Goal: Transaction & Acquisition: Subscribe to service/newsletter

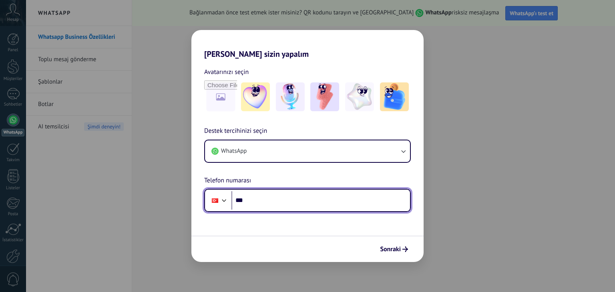
click at [268, 202] on input "***" at bounding box center [321, 200] width 179 height 18
type input "**********"
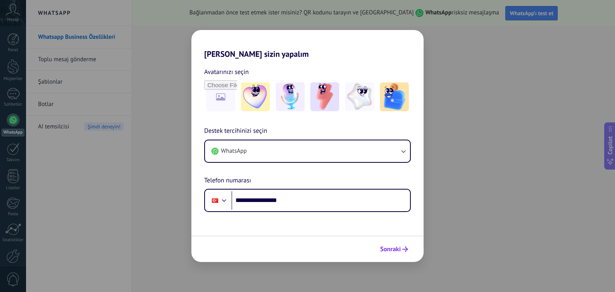
click at [392, 247] on span "Sonraki" at bounding box center [390, 250] width 21 height 6
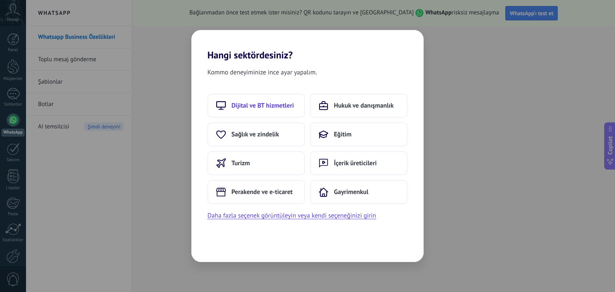
click at [253, 105] on span "Dijital ve BT hizmetleri" at bounding box center [263, 106] width 62 height 8
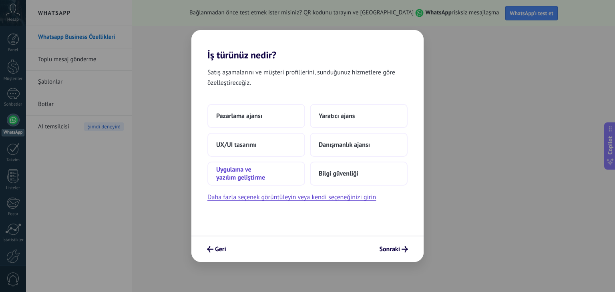
click at [243, 177] on span "Uygulama ve yazılım geliştirme" at bounding box center [256, 174] width 80 height 16
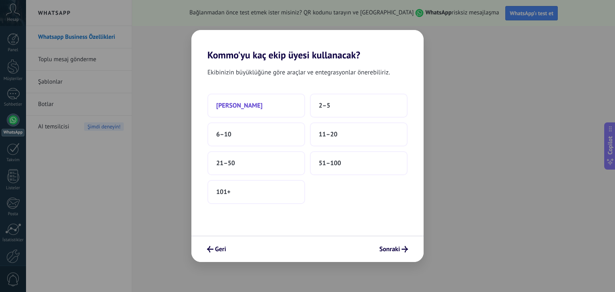
click at [259, 111] on button "Sadece ben" at bounding box center [257, 106] width 98 height 24
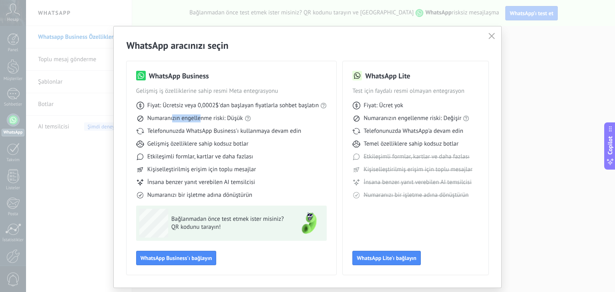
drag, startPoint x: 187, startPoint y: 119, endPoint x: 205, endPoint y: 119, distance: 18.4
click at [202, 119] on span "Numaranızın engellenme riski: Düşük" at bounding box center [195, 119] width 96 height 8
click at [211, 120] on span "Numaranızın engellenme riski: Düşük" at bounding box center [195, 119] width 96 height 8
click at [253, 106] on link "WhatsApp kuralları" at bounding box center [258, 105] width 49 height 8
drag, startPoint x: 180, startPoint y: 145, endPoint x: 206, endPoint y: 144, distance: 26.0
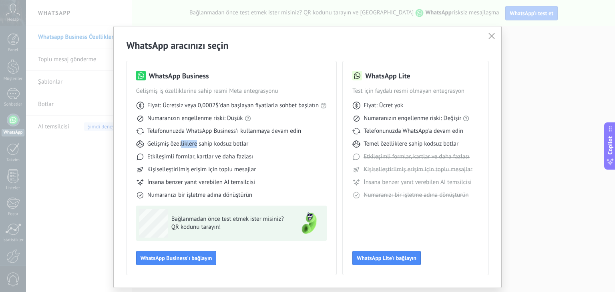
click at [200, 144] on span "Gelişmiş özelliklere sahip kodsuz botlar" at bounding box center [197, 144] width 101 height 8
click at [230, 144] on span "Gelişmiş özelliklere sahip kodsuz botlar" at bounding box center [197, 144] width 101 height 8
drag, startPoint x: 372, startPoint y: 90, endPoint x: 422, endPoint y: 90, distance: 49.7
click at [406, 90] on span "Test için faydalı resmi olmayan entegrasyon" at bounding box center [416, 91] width 127 height 8
click at [426, 90] on span "Test için faydalı resmi olmayan entegrasyon" at bounding box center [416, 91] width 127 height 8
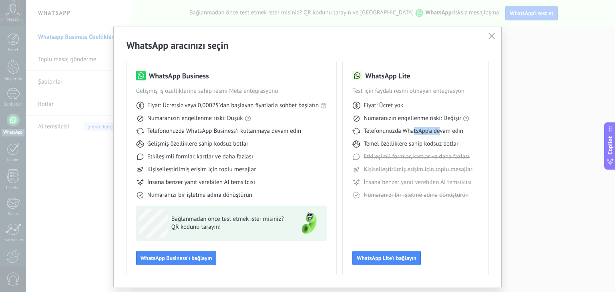
drag, startPoint x: 425, startPoint y: 131, endPoint x: 464, endPoint y: 131, distance: 38.5
click at [449, 131] on span "Telefonunuzda WhatsApp'a devam edin" at bounding box center [414, 131] width 100 height 8
click at [401, 133] on span "Telefonunuzda WhatsApp'a devam edin" at bounding box center [414, 131] width 100 height 8
drag, startPoint x: 396, startPoint y: 146, endPoint x: 422, endPoint y: 146, distance: 26.0
click at [415, 146] on span "Temel özelliklere sahip kodsuz botlar" at bounding box center [411, 144] width 95 height 8
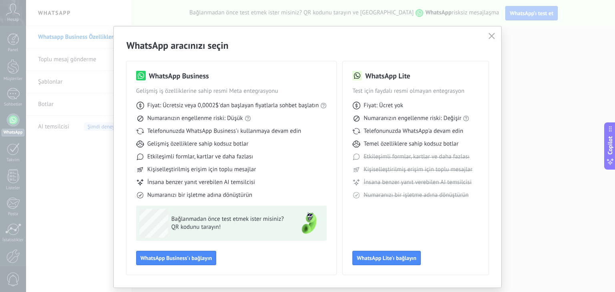
click at [439, 144] on span "Temel özelliklere sahip kodsuz botlar" at bounding box center [411, 144] width 95 height 8
drag, startPoint x: 381, startPoint y: 170, endPoint x: 433, endPoint y: 170, distance: 51.3
click at [433, 170] on span "Kişiselleştirilmiş erişim için toplu mesajlar" at bounding box center [418, 170] width 109 height 8
click at [441, 167] on span "Kişiselleştirilmiş erişim için toplu mesajlar" at bounding box center [418, 170] width 109 height 8
drag, startPoint x: 383, startPoint y: 170, endPoint x: 456, endPoint y: 171, distance: 72.9
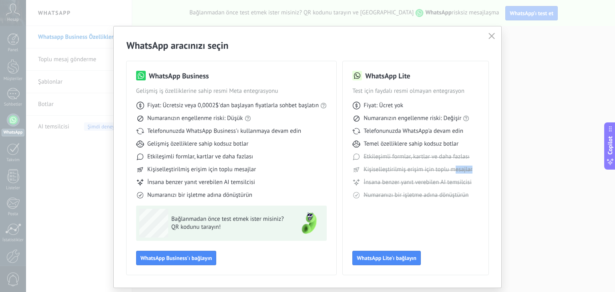
click at [455, 171] on span "Kişiselleştirilmiş erişim için toplu mesajlar" at bounding box center [418, 170] width 109 height 8
click at [391, 177] on div "Fiyat: Ücret yok Numaranızın engellenme riski: Değişir Telefonunuzda WhatsApp'a…" at bounding box center [416, 147] width 127 height 104
drag, startPoint x: 405, startPoint y: 183, endPoint x: 438, endPoint y: 181, distance: 32.5
click at [424, 181] on span "İnsana benzer yanıt verebilen AI temsilcisi" at bounding box center [418, 183] width 108 height 8
click at [411, 181] on span "İnsana benzer yanıt verebilen AI temsilcisi" at bounding box center [418, 183] width 108 height 8
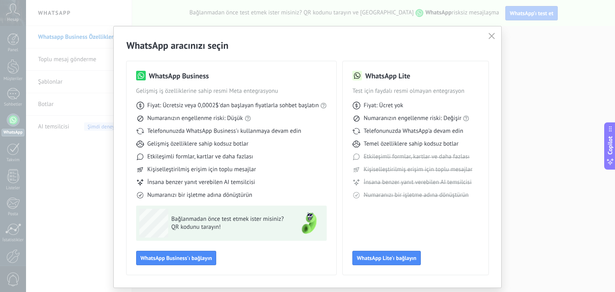
drag, startPoint x: 400, startPoint y: 194, endPoint x: 421, endPoint y: 193, distance: 21.6
click at [405, 193] on span "Numaranızı bir işletme adına dönüştürün" at bounding box center [416, 195] width 105 height 8
click at [421, 193] on span "Numaranızı bir işletme adına dönüştürün" at bounding box center [416, 195] width 105 height 8
click at [179, 257] on span "WhatsApp Business'ı bağlayın" at bounding box center [177, 259] width 72 height 6
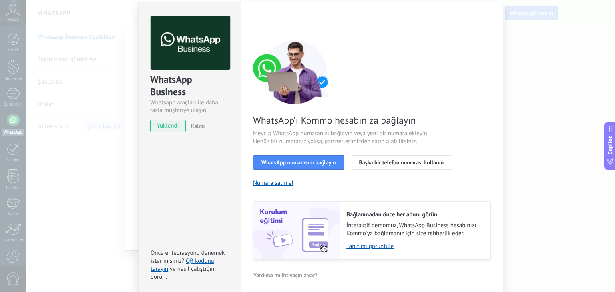
scroll to position [28, 0]
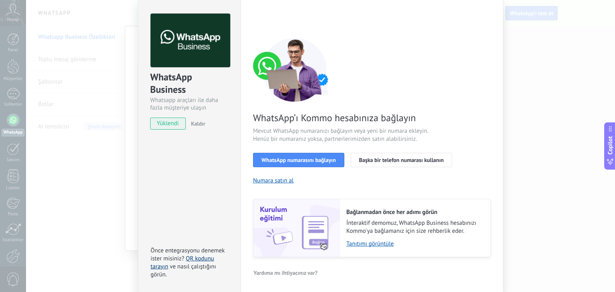
click at [202, 257] on link "QR kodunu tarayın" at bounding box center [183, 263] width 64 height 16
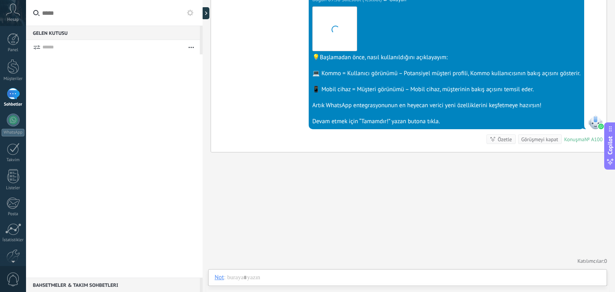
scroll to position [245, 0]
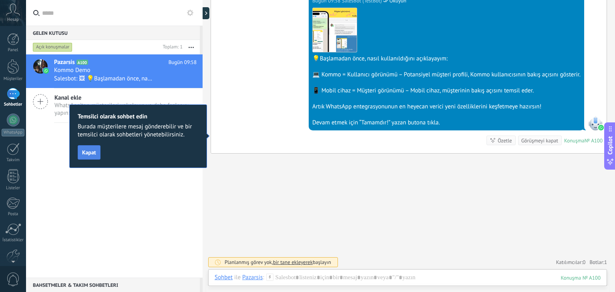
click at [90, 157] on button "Kapat" at bounding box center [89, 152] width 23 height 14
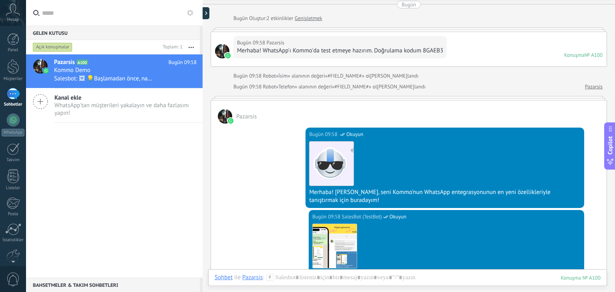
scroll to position [125, 0]
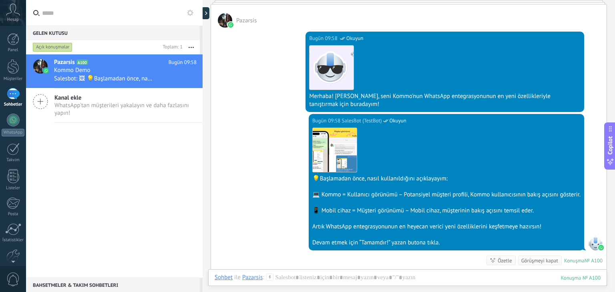
click at [223, 22] on div at bounding box center [225, 20] width 14 height 14
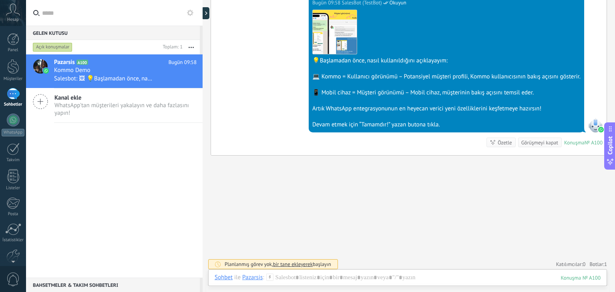
scroll to position [245, 0]
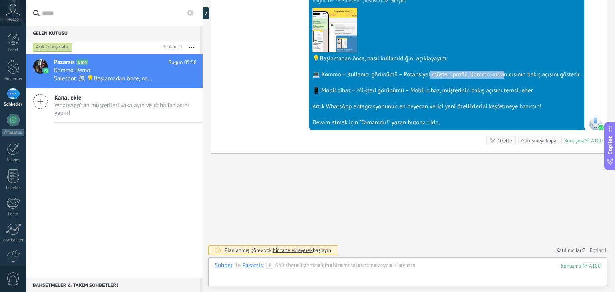
drag, startPoint x: 428, startPoint y: 72, endPoint x: 503, endPoint y: 75, distance: 75.0
click at [502, 75] on div "💻 Kommo = Kullanıcı görünümü – Potansiyel müşteri profili, Kommo kullanıcısının…" at bounding box center [446, 75] width 268 height 8
click at [531, 77] on div "💻 Kommo = Kullanıcı görünümü – Potansiyel müşteri profili, Kommo kullanıcısının…" at bounding box center [446, 75] width 268 height 8
drag, startPoint x: 369, startPoint y: 92, endPoint x: 413, endPoint y: 93, distance: 44.1
click at [384, 93] on div "İndir 💡Başlamadan önce, nasıl kullanıldığını açıklayayım: 💻 Kommo = Kullanıcı g…" at bounding box center [446, 66] width 268 height 122
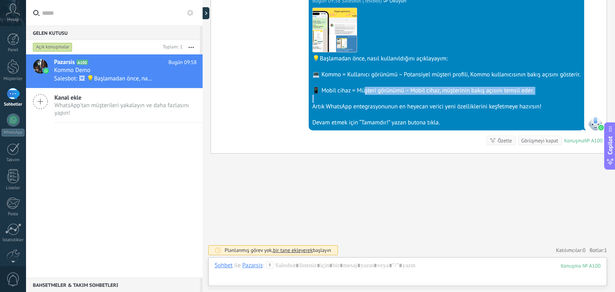
click at [444, 92] on div "📱 Mobil cihaz = Müşteri görünümü – Mobil cihaz, müşterinin bakış açısını temsil…" at bounding box center [446, 91] width 268 height 8
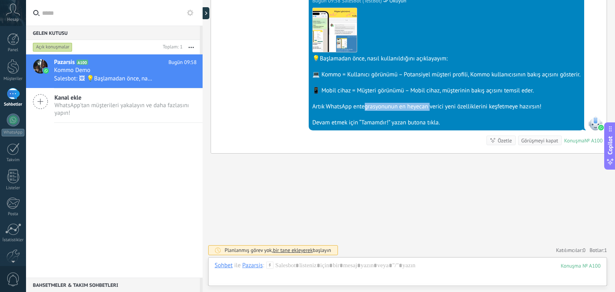
drag, startPoint x: 361, startPoint y: 104, endPoint x: 429, endPoint y: 105, distance: 68.5
click at [429, 105] on div "Artık WhatsApp entegrasyonunun en heyecan verici yeni özelliklerini keşfetmeye …" at bounding box center [446, 107] width 268 height 8
drag, startPoint x: 460, startPoint y: 105, endPoint x: 468, endPoint y: 105, distance: 7.2
click at [465, 105] on div "Artık WhatsApp entegrasyonunun en heyecan verici yeni özelliklerini keşfetmeye …" at bounding box center [446, 107] width 268 height 8
drag, startPoint x: 350, startPoint y: 108, endPoint x: 400, endPoint y: 108, distance: 50.1
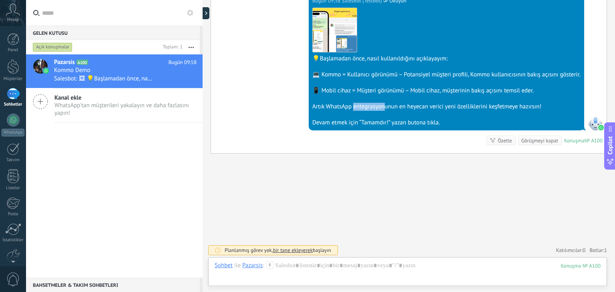
click at [389, 108] on div "Artık WhatsApp entegrasyonunun en heyecan verici yeni özelliklerini keşfetmeye …" at bounding box center [446, 107] width 268 height 8
click at [427, 108] on div "Artık WhatsApp entegrasyonunun en heyecan verici yeni özelliklerini keşfetmeye …" at bounding box center [446, 107] width 268 height 8
drag, startPoint x: 380, startPoint y: 122, endPoint x: 428, endPoint y: 122, distance: 48.1
click at [420, 122] on div "Devam etmek için “Tamamdır!” yazan butona tıkla." at bounding box center [446, 123] width 268 height 8
click at [439, 122] on div "Devam etmek için “Tamamdır!” yazan butona tıkla." at bounding box center [446, 123] width 268 height 8
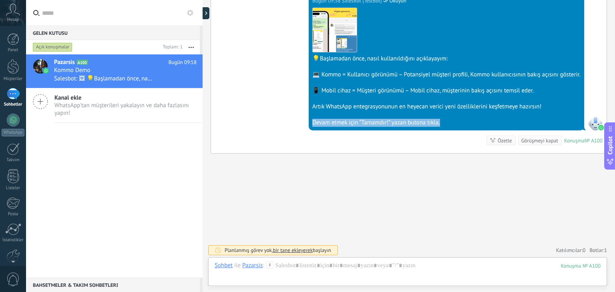
drag, startPoint x: 442, startPoint y: 122, endPoint x: 308, endPoint y: 125, distance: 134.6
click at [309, 125] on div "Bugün 09:58 SalesBot (TestBot) Okuyun İndir 💡Başlamadan önce, nasıl kullanıldığ…" at bounding box center [447, 62] width 276 height 137
click at [322, 123] on div "Devam etmek için “Tamamdır!” yazan butona tıkla." at bounding box center [446, 123] width 268 height 8
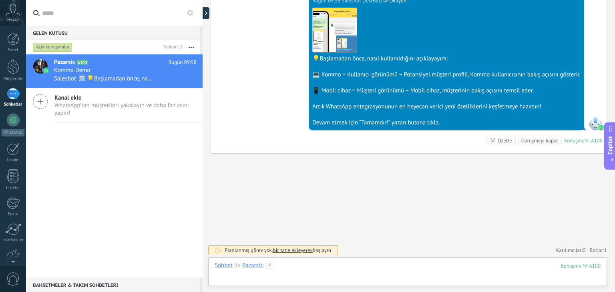
click at [311, 263] on div at bounding box center [408, 274] width 386 height 24
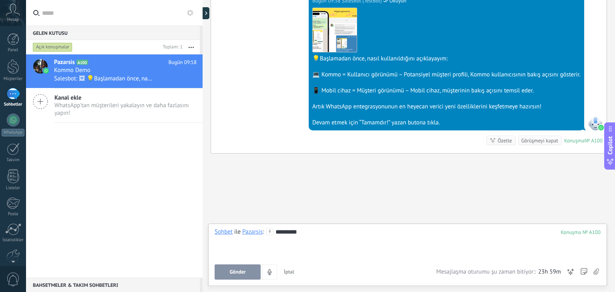
click at [245, 269] on button "Gönder" at bounding box center [238, 272] width 46 height 15
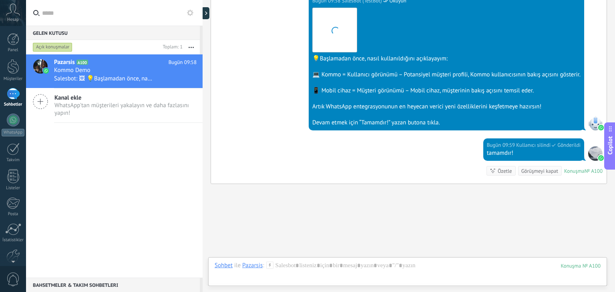
scroll to position [276, 0]
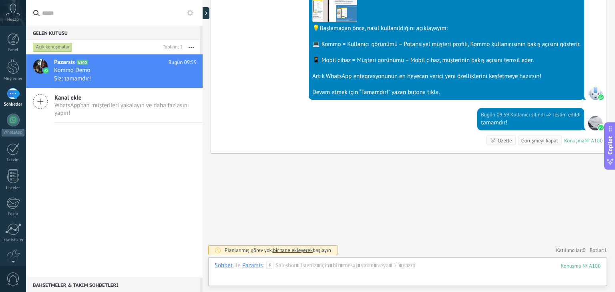
click at [402, 168] on div "Arama Daha fazla yükle Bugün Bugün Oluştur: 2 etkinlikler Genişletmek Bugün 09:…" at bounding box center [409, 8] width 413 height 569
click at [8, 64] on div at bounding box center [13, 66] width 12 height 15
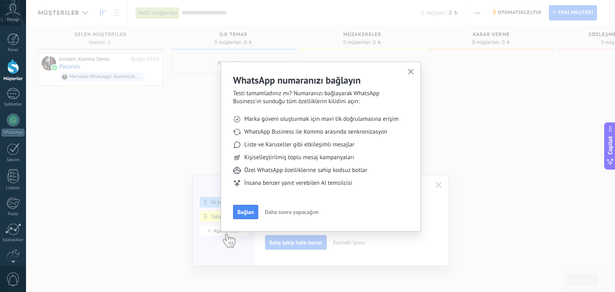
click at [410, 72] on use "button" at bounding box center [411, 72] width 6 height 6
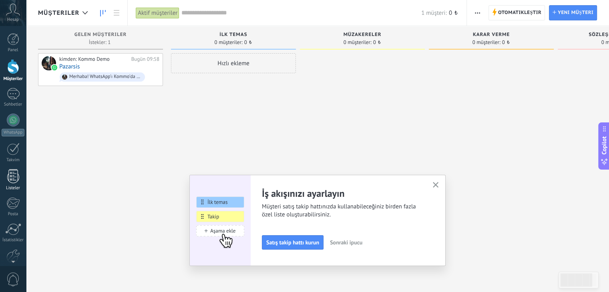
click at [13, 170] on div at bounding box center [13, 176] width 12 height 14
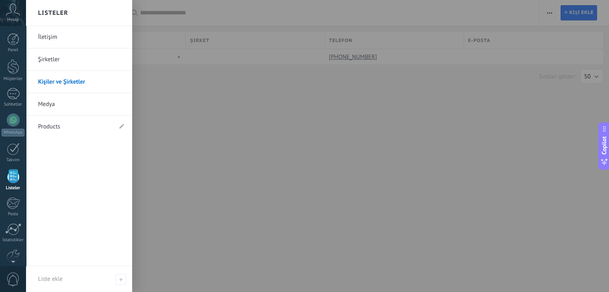
click at [12, 173] on div at bounding box center [13, 176] width 12 height 14
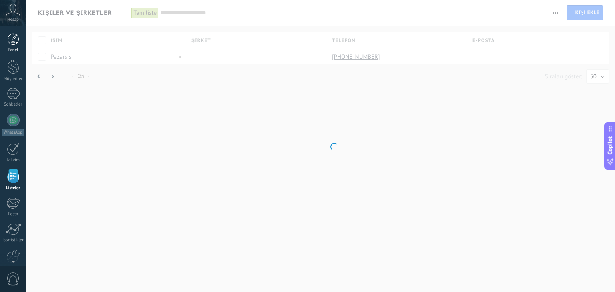
click at [11, 42] on div at bounding box center [13, 39] width 12 height 12
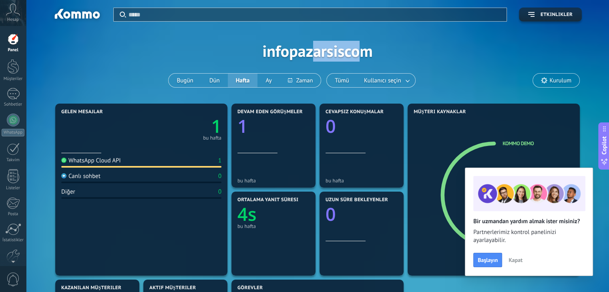
drag, startPoint x: 318, startPoint y: 50, endPoint x: 389, endPoint y: 53, distance: 71.8
click at [373, 52] on div "Uygula Etkinlikler infopazarsiscom Bugün Dün Hafta Ay Tümü Kullanıcı seçin Kuru…" at bounding box center [317, 51] width 559 height 102
click at [403, 53] on div "Uygula Etkinlikler infopazarsiscom Bugün Dün Hafta Ay Tümü Kullanıcı seçin Kuru…" at bounding box center [317, 51] width 559 height 102
click at [12, 236] on link "İstatistikler" at bounding box center [13, 234] width 26 height 20
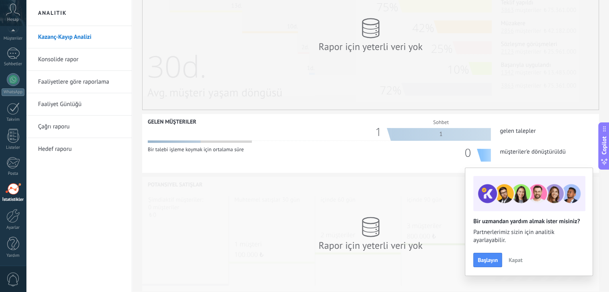
scroll to position [238, 0]
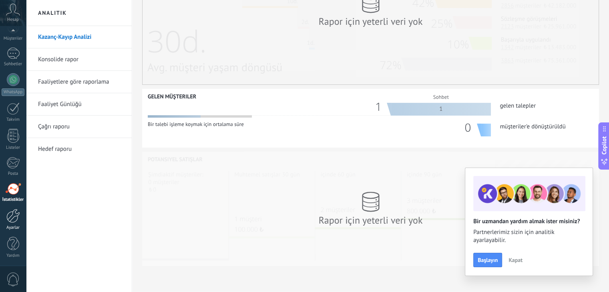
click at [13, 217] on div at bounding box center [13, 216] width 14 height 14
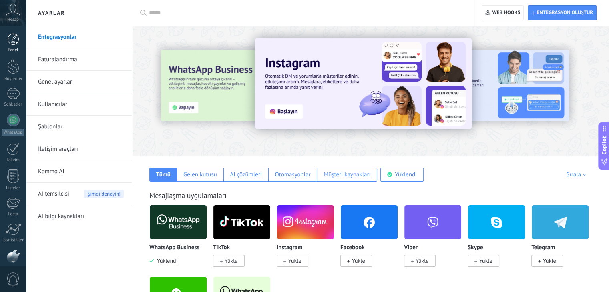
click at [12, 47] on link "Panel" at bounding box center [13, 43] width 26 height 20
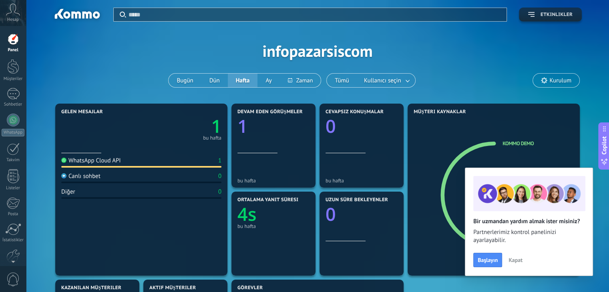
click at [545, 17] on span "Etkinlikler" at bounding box center [557, 15] width 32 height 6
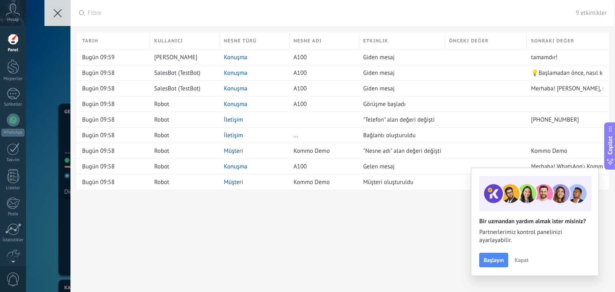
click at [51, 9] on button at bounding box center [57, 13] width 26 height 26
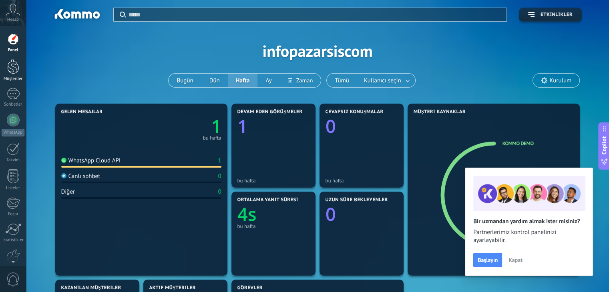
click at [16, 77] on div "Müşteriler" at bounding box center [13, 79] width 23 height 5
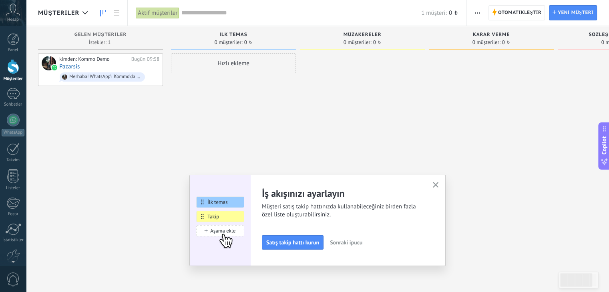
click at [437, 183] on use "button" at bounding box center [436, 185] width 6 height 6
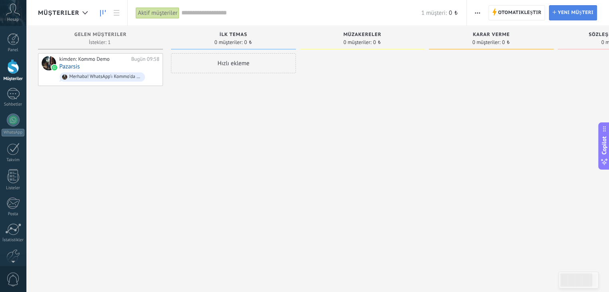
click at [566, 12] on span "Yeni müşteri" at bounding box center [576, 13] width 36 height 14
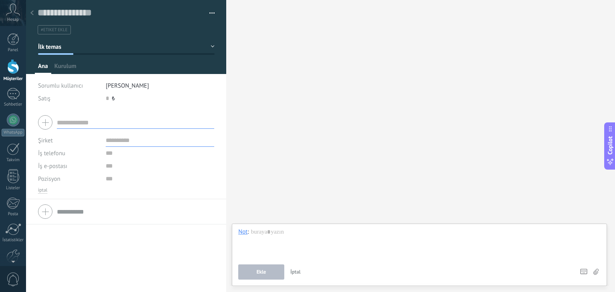
click at [34, 16] on div at bounding box center [31, 14] width 11 height 16
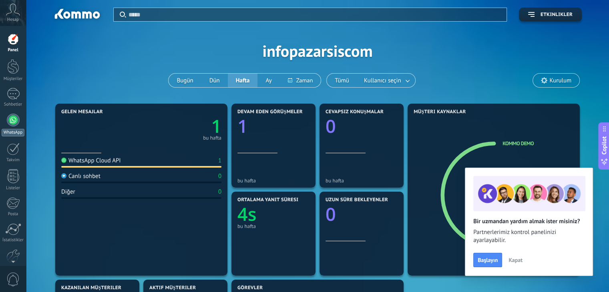
click at [10, 119] on div at bounding box center [13, 120] width 13 height 13
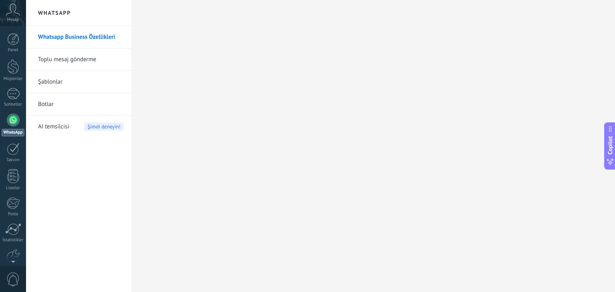
click at [80, 60] on link "Toplu mesaj gönderme" at bounding box center [81, 59] width 86 height 22
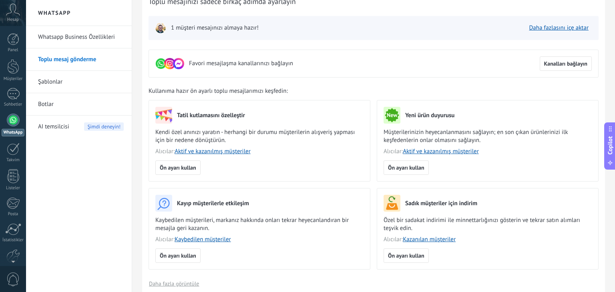
scroll to position [17, 0]
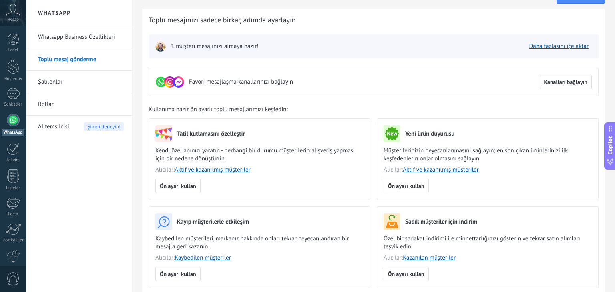
click at [51, 83] on link "Şablonlar" at bounding box center [81, 82] width 86 height 22
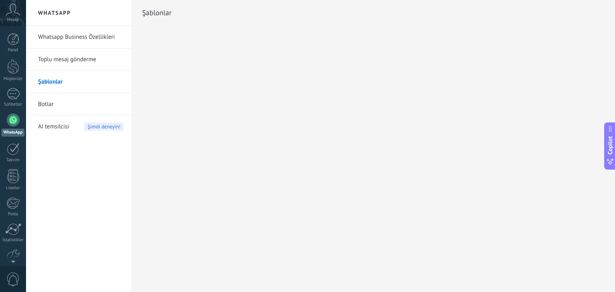
click at [41, 103] on link "Botlar" at bounding box center [81, 104] width 86 height 22
click at [44, 87] on link "Şablonlar" at bounding box center [81, 82] width 86 height 22
click at [73, 39] on link "Whatsapp Business Özellikleri" at bounding box center [81, 37] width 86 height 22
click at [68, 57] on link "Toplu mesaj gönderme" at bounding box center [81, 59] width 86 height 22
click at [55, 82] on link "Şablonlar" at bounding box center [81, 82] width 86 height 22
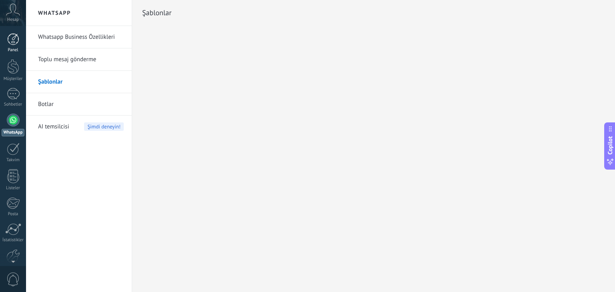
click at [10, 42] on div at bounding box center [13, 39] width 12 height 12
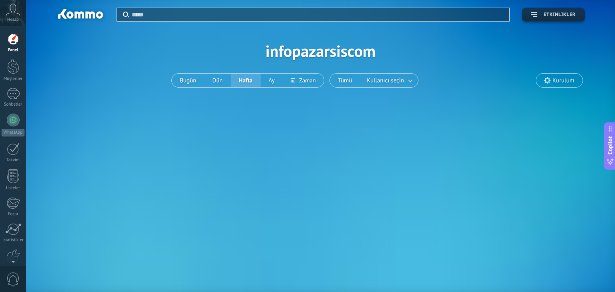
click at [535, 16] on span "Etkinlikler" at bounding box center [553, 15] width 44 height 6
click at [556, 14] on span "Etkinlikler" at bounding box center [560, 15] width 32 height 6
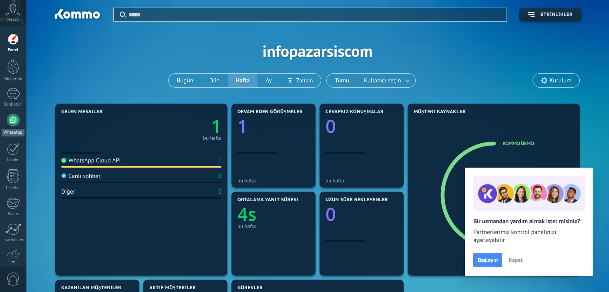
click at [12, 121] on div at bounding box center [13, 120] width 13 height 13
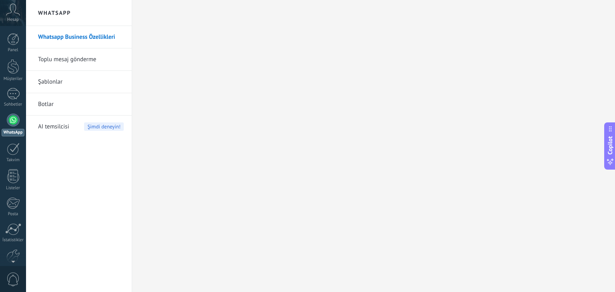
click at [50, 83] on link "Şablonlar" at bounding box center [81, 82] width 86 height 22
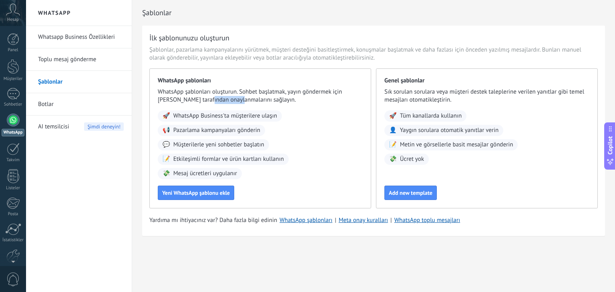
drag, startPoint x: 219, startPoint y: 100, endPoint x: 229, endPoint y: 100, distance: 10.4
click at [229, 100] on span "WhatsApp şablonları oluşturun. Sohbet başlatmak, yayın göndermek için [PERSON_N…" at bounding box center [260, 96] width 205 height 16
drag, startPoint x: 184, startPoint y: 92, endPoint x: 236, endPoint y: 92, distance: 52.1
click at [236, 92] on span "WhatsApp şablonları oluşturun. Sohbet başlatmak, yayın göndermek için [PERSON_N…" at bounding box center [260, 96] width 205 height 16
drag, startPoint x: 244, startPoint y: 92, endPoint x: 260, endPoint y: 92, distance: 15.6
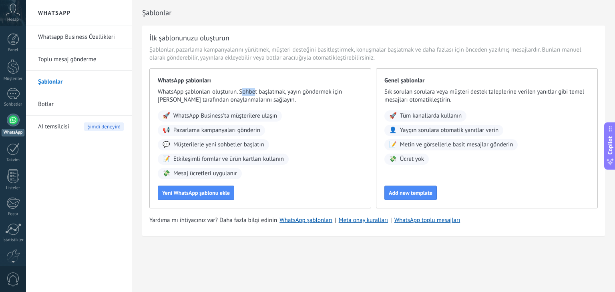
click at [255, 92] on span "WhatsApp şablonları oluşturun. Sohbet başlatmak, yayın göndermek için [PERSON_N…" at bounding box center [260, 96] width 205 height 16
drag, startPoint x: 268, startPoint y: 92, endPoint x: 278, endPoint y: 92, distance: 10.0
click at [272, 92] on span "WhatsApp şablonları oluşturun. Sohbet başlatmak, yayın göndermek için [PERSON_N…" at bounding box center [260, 96] width 205 height 16
click at [254, 94] on span "WhatsApp şablonları oluşturun. Sohbet başlatmak, yayın göndermek için [PERSON_N…" at bounding box center [260, 96] width 205 height 16
drag, startPoint x: 427, startPoint y: 91, endPoint x: 501, endPoint y: 93, distance: 73.7
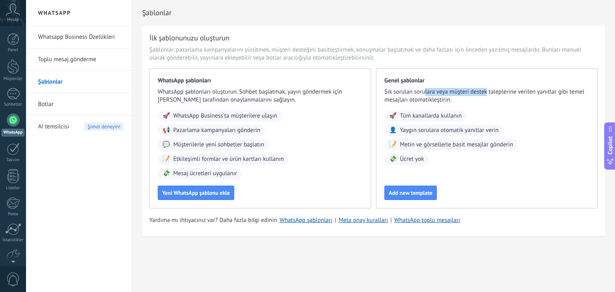
click at [490, 93] on span "Sık sorulan sorulara veya müşteri destek taleplerine verilen yanıtlar gibi teme…" at bounding box center [487, 96] width 205 height 16
click at [514, 93] on span "Sık sorulan sorulara veya müşteri destek taleplerine verilen yanıtlar gibi teme…" at bounding box center [487, 96] width 205 height 16
click at [176, 191] on span "Yeni WhatsApp şablonu ekle" at bounding box center [196, 193] width 68 height 6
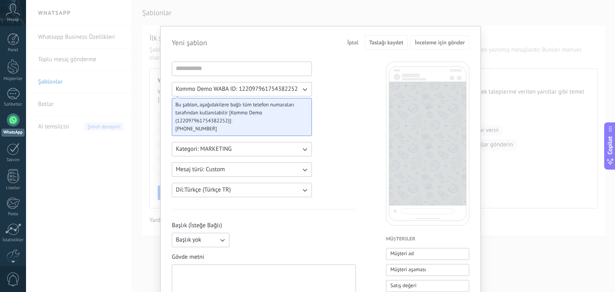
click at [237, 90] on span "Kommo Demo WABA ID: 122097961754382252" at bounding box center [237, 89] width 122 height 8
click at [260, 93] on span "Kommo Demo WABA ID: 122097961754382252" at bounding box center [237, 89] width 122 height 8
click at [219, 146] on span "Kategori: MARKETING" at bounding box center [204, 149] width 56 height 8
click at [242, 173] on button "Mesaj türü: Custom" at bounding box center [242, 170] width 140 height 14
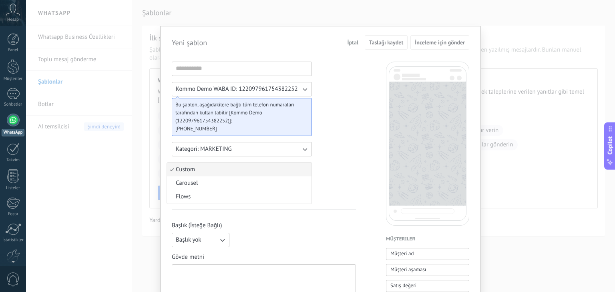
click at [241, 189] on button "Dil: Türkçe (Türkçe TR)" at bounding box center [242, 190] width 140 height 14
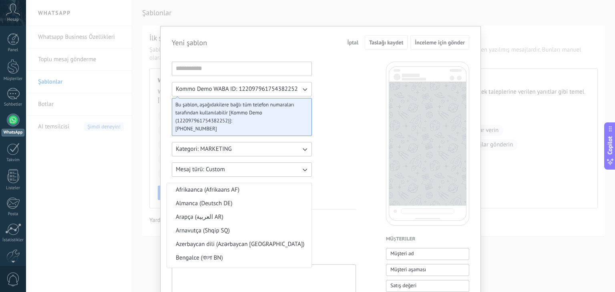
scroll to position [632, 0]
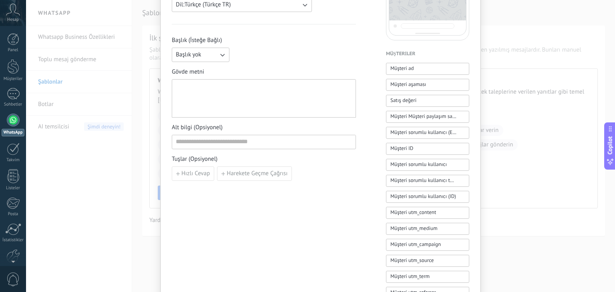
scroll to position [200, 0]
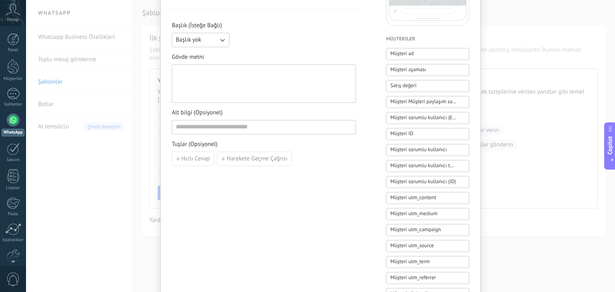
click at [136, 176] on div "Yeni şablon İptal Taslağı kaydet İnceleme için gönder Kommo Demo WABA ID: 12209…" at bounding box center [320, 146] width 589 height 292
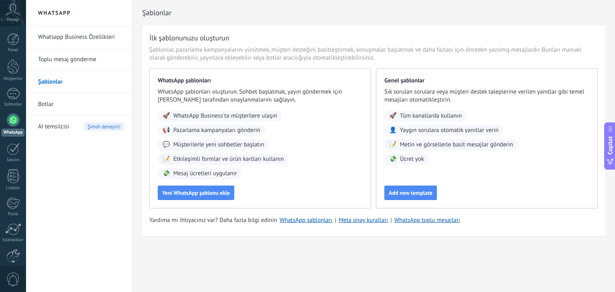
click at [11, 253] on div at bounding box center [13, 257] width 14 height 14
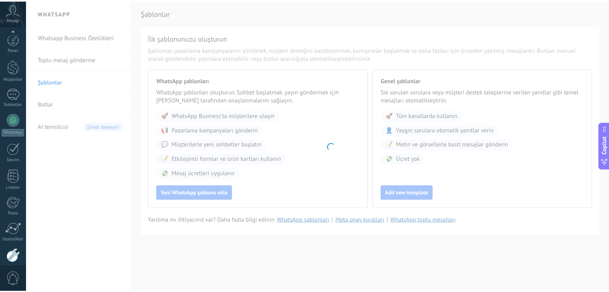
scroll to position [40, 0]
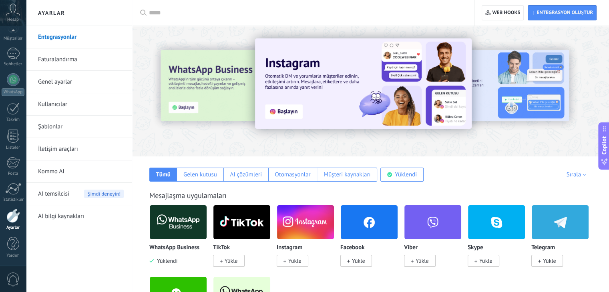
click at [69, 64] on link "Faturalandırma" at bounding box center [81, 59] width 86 height 22
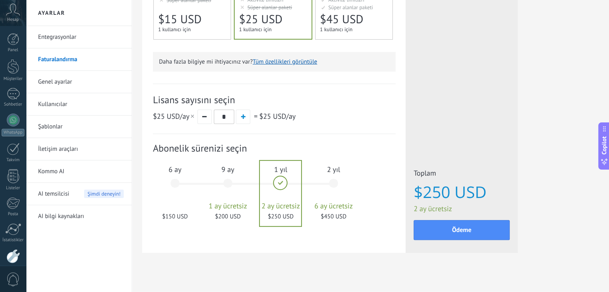
scroll to position [221, 0]
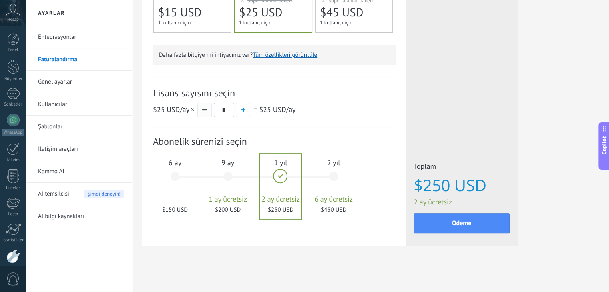
click at [206, 111] on button "button" at bounding box center [205, 110] width 14 height 14
click at [240, 111] on button "button" at bounding box center [243, 110] width 14 height 14
click at [205, 111] on button "button" at bounding box center [205, 110] width 14 height 14
click at [172, 177] on div "6 ay $150 USD" at bounding box center [174, 180] width 43 height 56
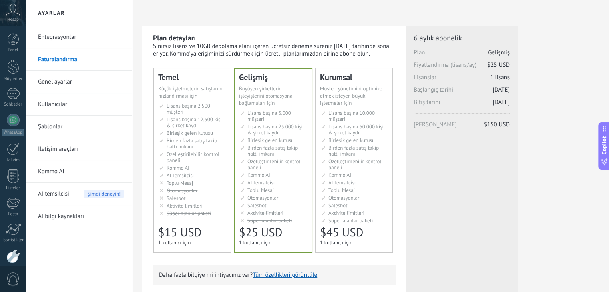
scroll to position [160, 0]
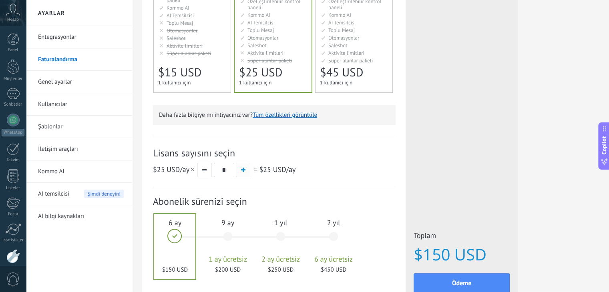
click at [242, 167] on button "button" at bounding box center [243, 170] width 14 height 14
click at [207, 170] on button "button" at bounding box center [205, 170] width 14 height 14
type input "*"
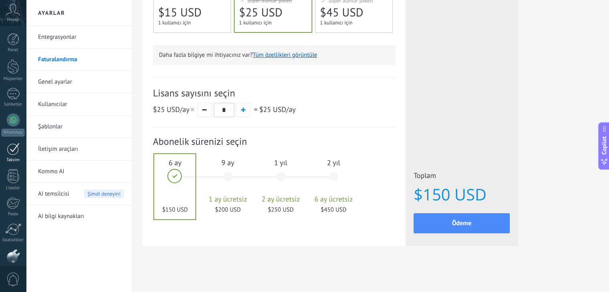
scroll to position [40, 0]
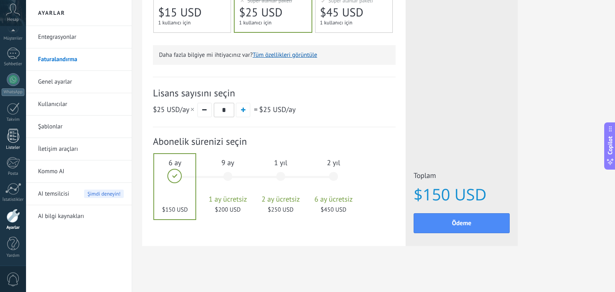
click at [17, 145] on div "Listeler" at bounding box center [13, 147] width 23 height 5
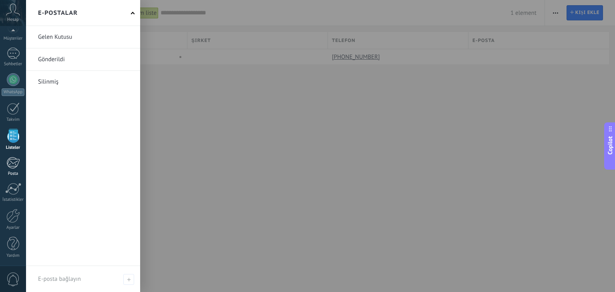
click at [17, 170] on link "Posta" at bounding box center [13, 167] width 26 height 20
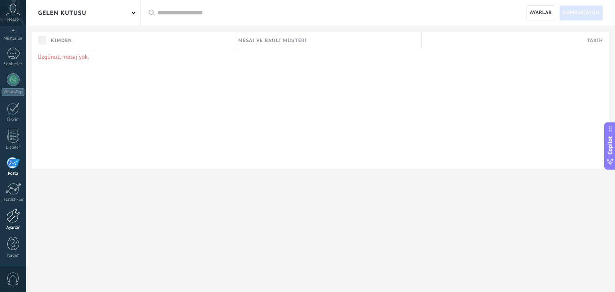
click at [19, 213] on div at bounding box center [13, 216] width 14 height 14
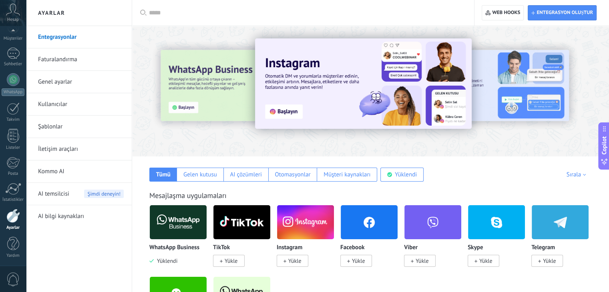
drag, startPoint x: 230, startPoint y: 105, endPoint x: 210, endPoint y: 112, distance: 21.7
click at [210, 112] on div at bounding box center [174, 91] width 175 height 72
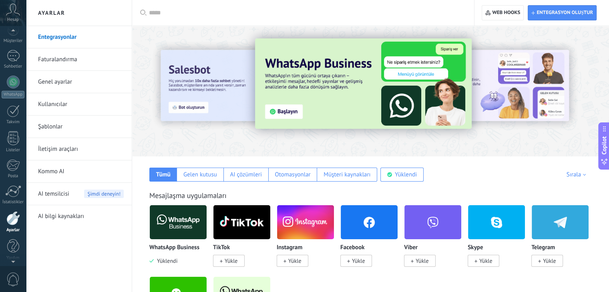
click at [13, 13] on icon at bounding box center [13, 10] width 14 height 12
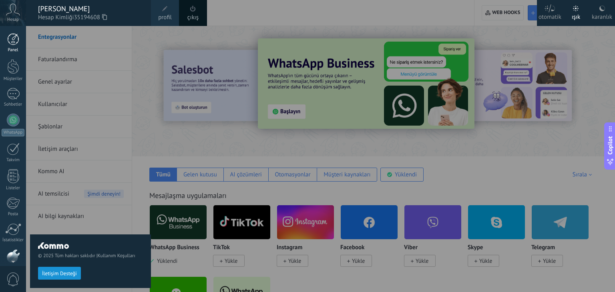
click at [13, 48] on div "Panel" at bounding box center [13, 50] width 23 height 5
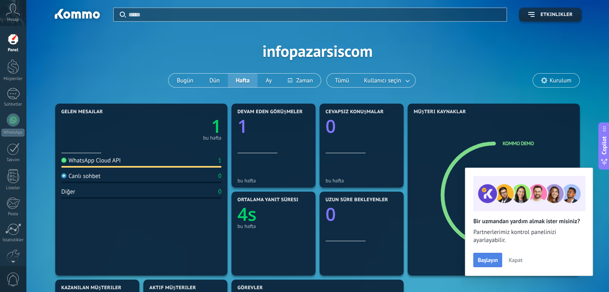
click at [494, 261] on span "Başlayın" at bounding box center [488, 261] width 20 height 6
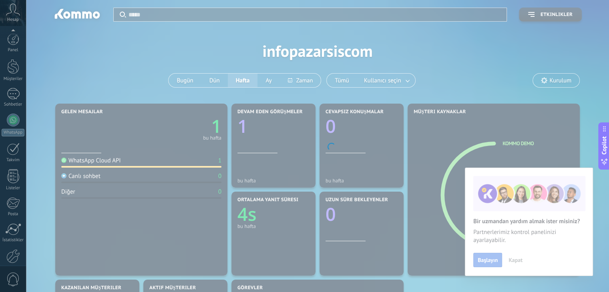
scroll to position [40, 0]
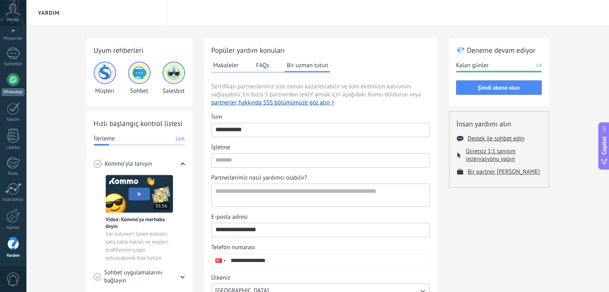
click at [12, 83] on div at bounding box center [13, 79] width 13 height 13
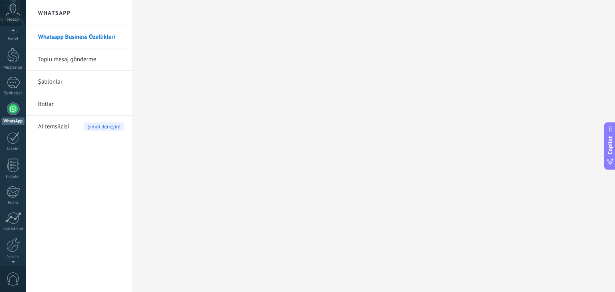
click at [8, 258] on div at bounding box center [13, 260] width 26 height 12
click at [10, 230] on div at bounding box center [13, 225] width 14 height 14
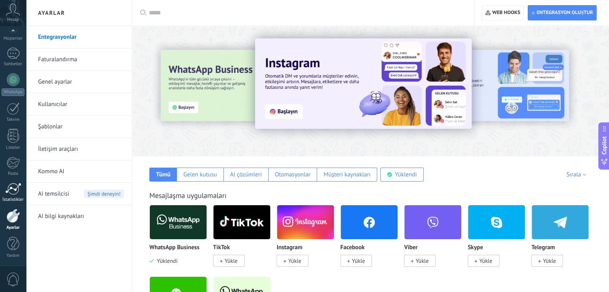
click at [3, 188] on link "İstatistikler" at bounding box center [13, 193] width 26 height 20
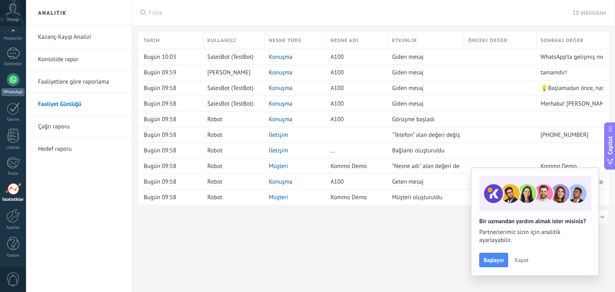
click at [10, 79] on div at bounding box center [13, 79] width 13 height 13
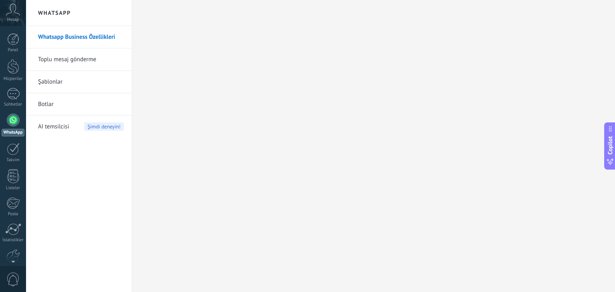
click at [71, 60] on link "Toplu mesaj gönderme" at bounding box center [81, 59] width 86 height 22
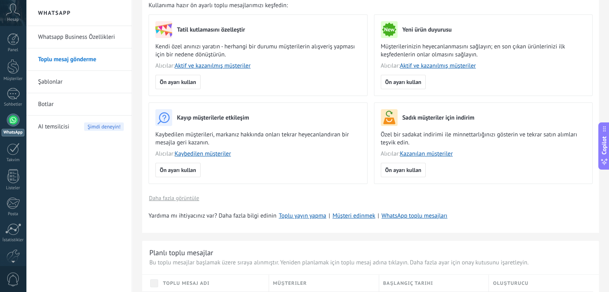
scroll to position [160, 0]
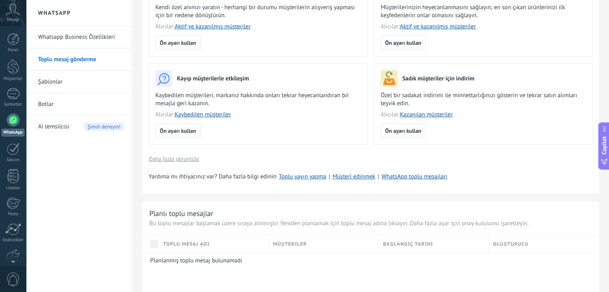
drag, startPoint x: 187, startPoint y: 266, endPoint x: 229, endPoint y: 264, distance: 42.1
click at [217, 265] on div "Planlanmış toplu mesaj bulunamadı" at bounding box center [367, 283] width 451 height 60
click at [229, 264] on p "Planlanmış toplu mesaj bulunamadı" at bounding box center [368, 261] width 437 height 8
click at [228, 264] on p "Planlanmış toplu mesaj bulunamadı" at bounding box center [368, 261] width 437 height 8
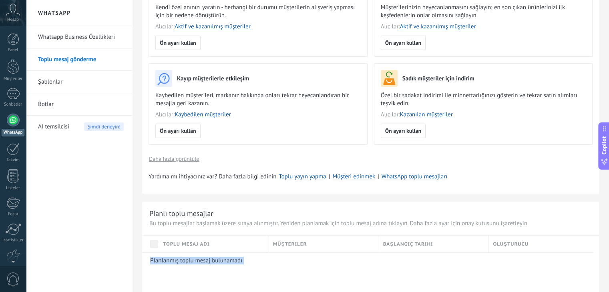
click at [228, 264] on p "Planlanmış toplu mesaj bulunamadı" at bounding box center [368, 261] width 437 height 8
click at [250, 270] on div "Planlanmış toplu mesaj bulunamadı" at bounding box center [367, 283] width 451 height 60
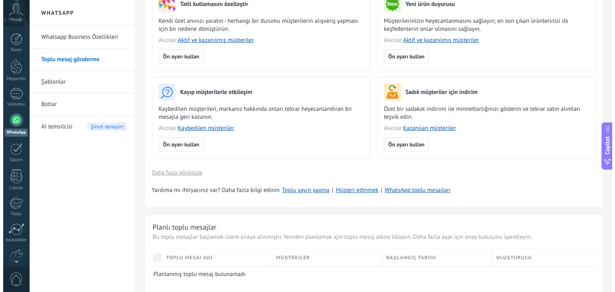
scroll to position [0, 0]
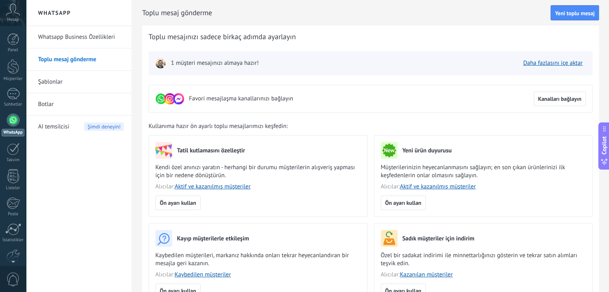
click at [67, 79] on link "Şablonlar" at bounding box center [81, 82] width 86 height 22
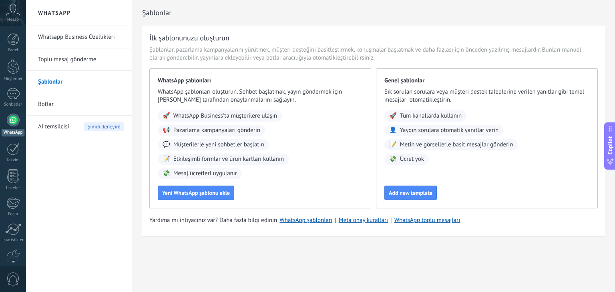
click at [220, 117] on span "WhatsApp Business'ta müşterilere ulaşın" at bounding box center [225, 116] width 104 height 8
click at [234, 116] on span "WhatsApp Business'ta müşterilere ulaşın" at bounding box center [225, 116] width 104 height 8
drag, startPoint x: 189, startPoint y: 92, endPoint x: 250, endPoint y: 92, distance: 60.9
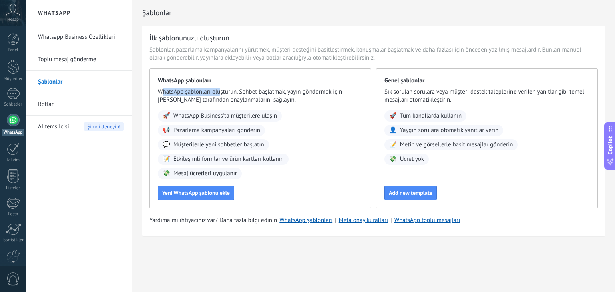
click at [230, 92] on span "WhatsApp şablonları oluşturun. Sohbet başlatmak, yayın göndermek için [PERSON_N…" at bounding box center [260, 96] width 205 height 16
drag, startPoint x: 250, startPoint y: 92, endPoint x: 256, endPoint y: 92, distance: 5.6
click at [251, 92] on span "WhatsApp şablonları oluşturun. Sohbet başlatmak, yayın göndermek için [PERSON_N…" at bounding box center [260, 96] width 205 height 16
drag, startPoint x: 256, startPoint y: 92, endPoint x: 267, endPoint y: 91, distance: 11.6
click at [265, 92] on span "WhatsApp şablonları oluşturun. Sohbet başlatmak, yayın göndermek için [PERSON_N…" at bounding box center [260, 96] width 205 height 16
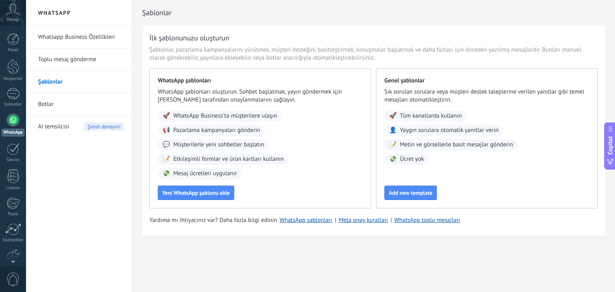
click at [296, 91] on span "WhatsApp şablonları oluşturun. Sohbet başlatmak, yayın göndermek için [PERSON_N…" at bounding box center [260, 96] width 205 height 16
click at [14, 218] on div at bounding box center [13, 217] width 14 height 14
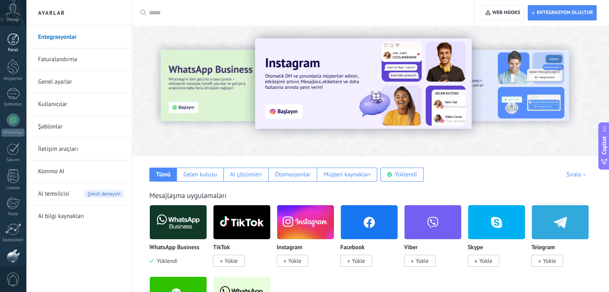
click at [11, 42] on div at bounding box center [13, 39] width 12 height 12
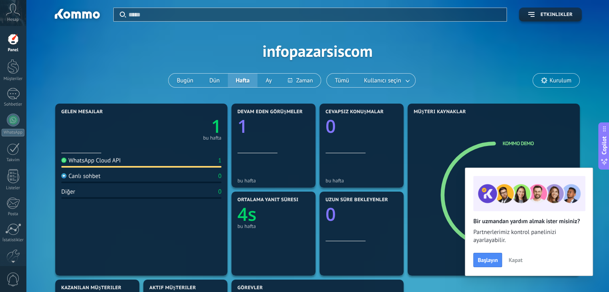
click at [606, 147] on span "Copilot" at bounding box center [605, 146] width 8 height 18
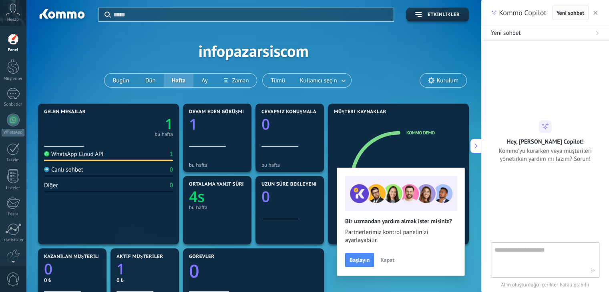
drag, startPoint x: 597, startPoint y: 9, endPoint x: 587, endPoint y: 15, distance: 11.7
click at [597, 10] on button "button" at bounding box center [596, 13] width 8 height 10
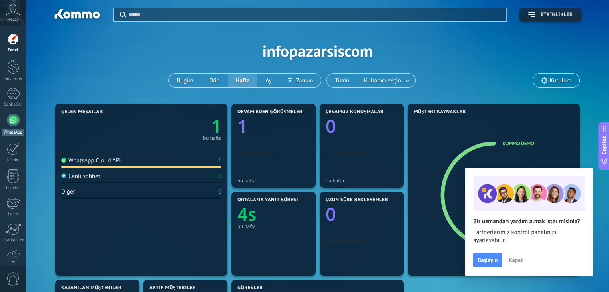
click at [8, 122] on div at bounding box center [13, 120] width 13 height 13
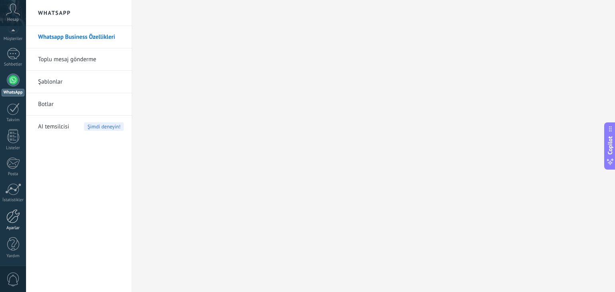
click at [13, 226] on div "Ayarlar" at bounding box center [13, 228] width 23 height 5
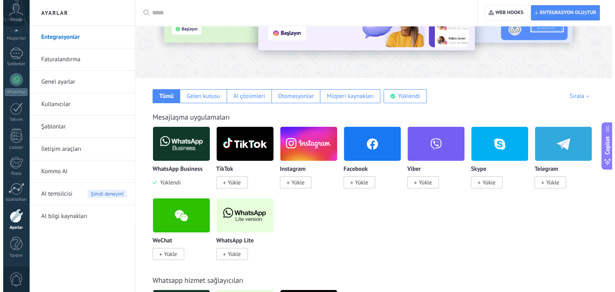
scroll to position [80, 0]
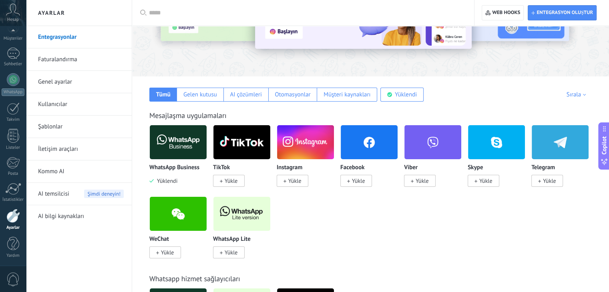
click at [187, 148] on img at bounding box center [178, 142] width 57 height 39
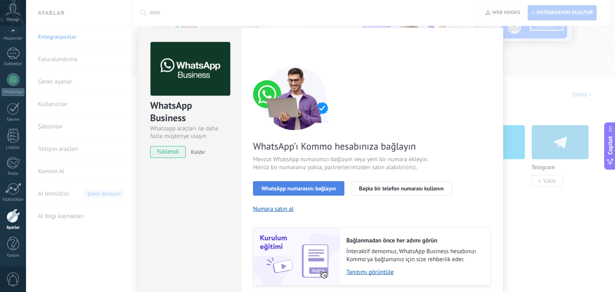
click at [324, 186] on span "WhatsApp numarasını bağlayın" at bounding box center [299, 189] width 75 height 6
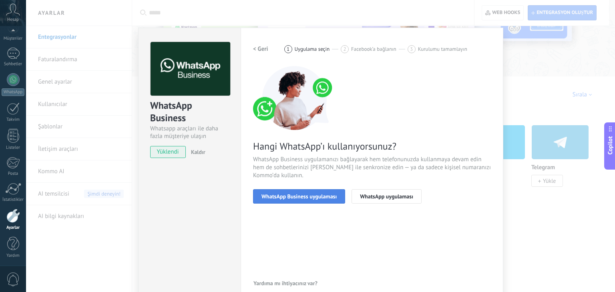
click at [305, 197] on span "WhatsApp Business uygulaması" at bounding box center [299, 197] width 75 height 6
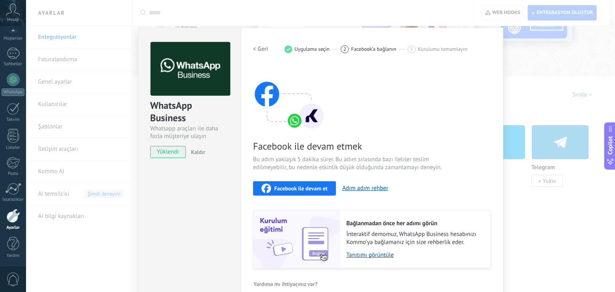
click at [251, 50] on div "Ayarlar Yetkilendirme Bu sekme, bu hesaba entegrasyon erişimi vermiş olan kulla…" at bounding box center [372, 166] width 263 height 277
click at [258, 44] on button "< Geri" at bounding box center [260, 49] width 15 height 14
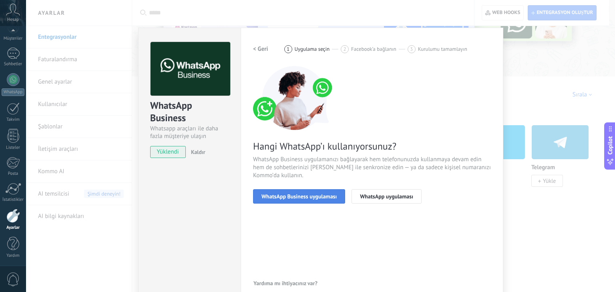
click at [299, 196] on span "WhatsApp Business uygulaması" at bounding box center [299, 197] width 75 height 6
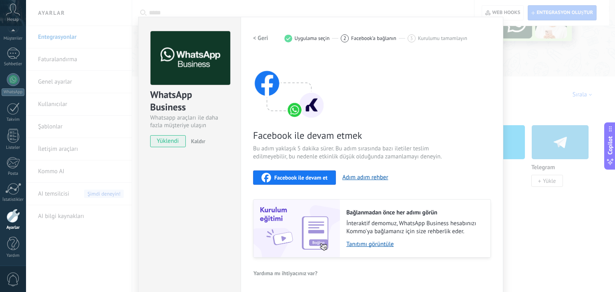
scroll to position [11, 0]
click at [292, 183] on button "Facebook ile devam et" at bounding box center [294, 177] width 83 height 14
click at [303, 178] on span "Facebook ile devam et" at bounding box center [300, 178] width 53 height 6
click at [524, 89] on div "WhatsApp Business Whatsapp araçları ile daha fazla müşteriye ulaşın yüklendi Ka…" at bounding box center [320, 146] width 589 height 292
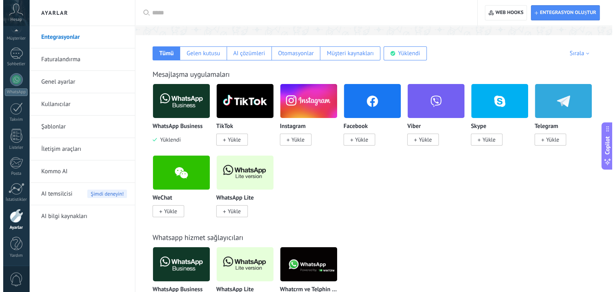
scroll to position [120, 0]
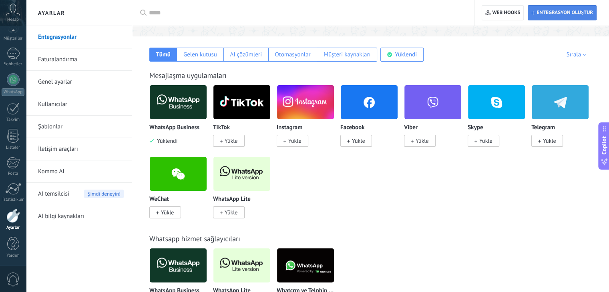
click at [556, 14] on span "Entegrasyon oluştur" at bounding box center [565, 13] width 56 height 6
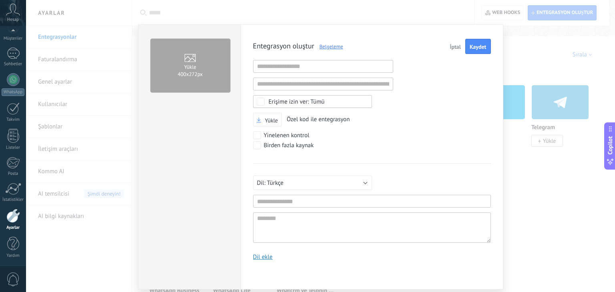
scroll to position [0, 0]
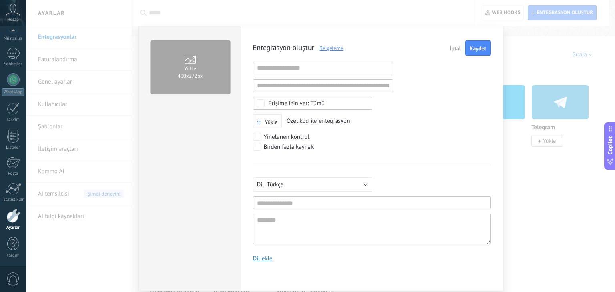
click at [460, 49] on span "İptal" at bounding box center [455, 49] width 11 height 6
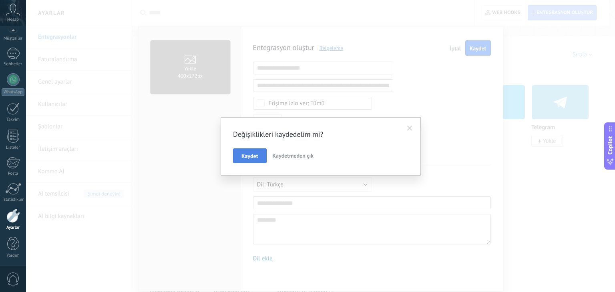
click at [246, 159] on span "Kaydet" at bounding box center [250, 156] width 17 height 6
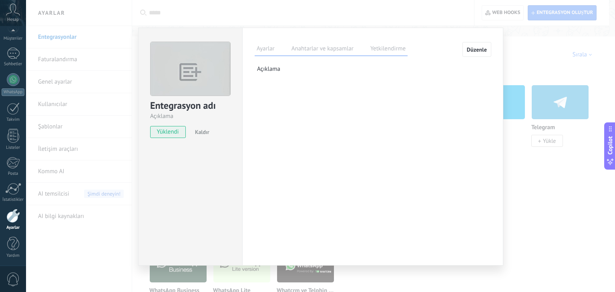
click at [609, 146] on span "Copilot" at bounding box center [611, 146] width 8 height 18
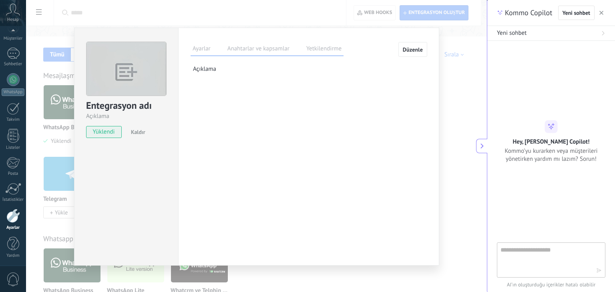
type textarea "********"
click at [524, 258] on textarea at bounding box center [546, 260] width 90 height 29
type textarea "**********"
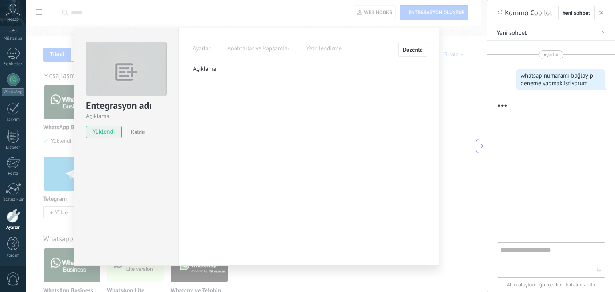
click at [462, 91] on div "Entegrasyon adı Açıklama yüklendi Kaldır Ayarlar Anahtarlar ve kapsamlar Yetkil…" at bounding box center [256, 146] width 461 height 292
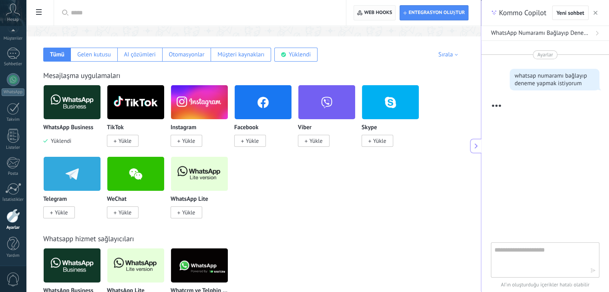
click at [387, 16] on span "Web hooks 0" at bounding box center [374, 13] width 35 height 14
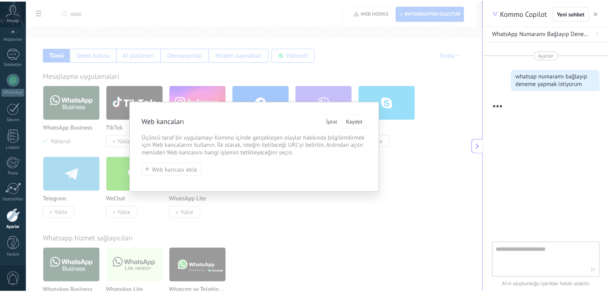
scroll to position [349, 0]
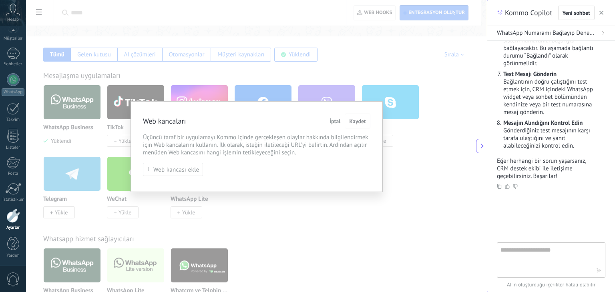
click at [335, 121] on span "İptal" at bounding box center [335, 122] width 11 height 6
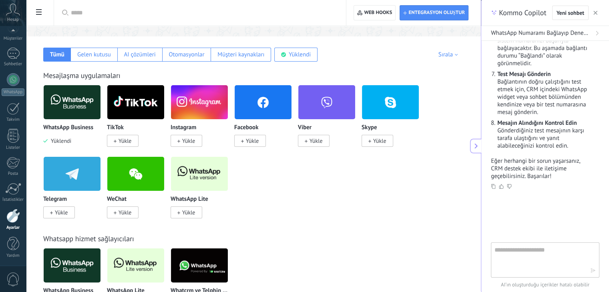
click at [595, 12] on icon "button" at bounding box center [596, 13] width 4 height 4
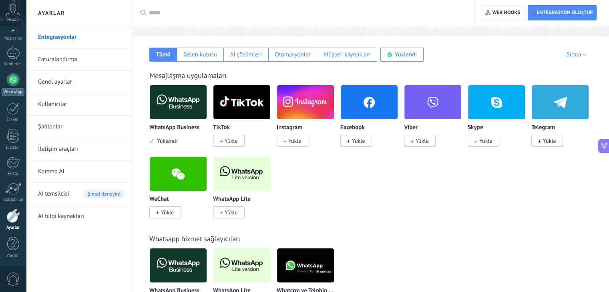
click at [19, 79] on div at bounding box center [13, 79] width 13 height 13
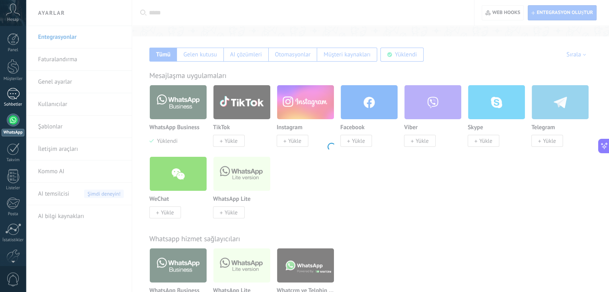
click at [12, 100] on link "Sohbetler" at bounding box center [13, 97] width 26 height 19
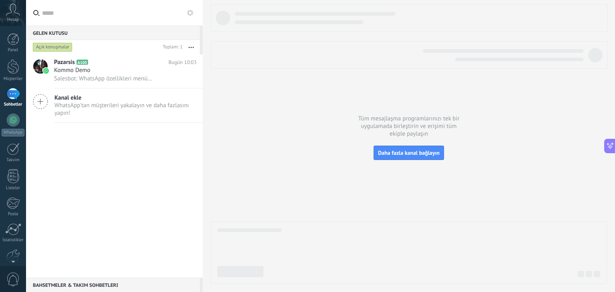
click at [52, 15] on input "text" at bounding box center [119, 13] width 154 height 26
click at [99, 105] on span "WhatsApp'tan müşterileri yakalayın ve daha fazlasını yapın!" at bounding box center [124, 109] width 141 height 15
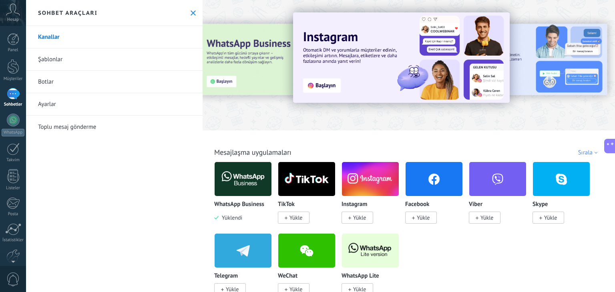
click at [73, 124] on link "Toplu mesaj gönderme" at bounding box center [114, 127] width 177 height 22
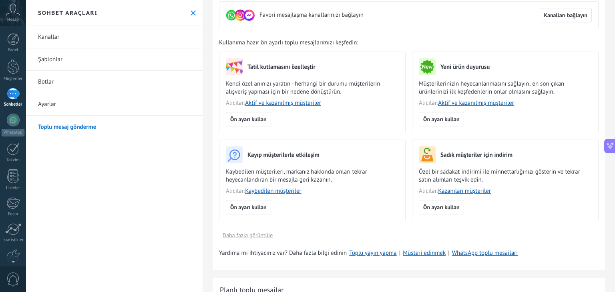
scroll to position [120, 0]
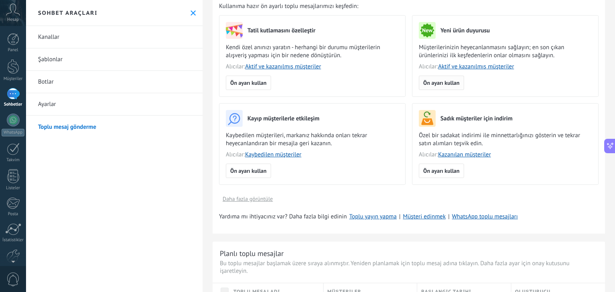
click at [447, 82] on span "Ön ayarı kullan" at bounding box center [441, 83] width 36 height 6
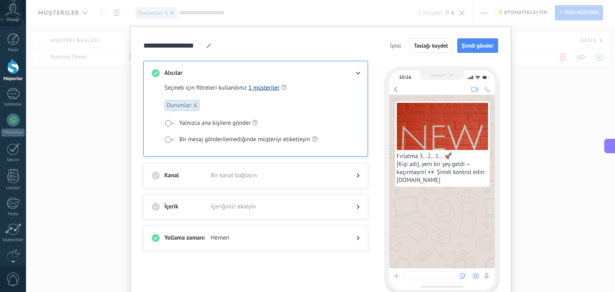
click at [257, 87] on link "1 müşteriler" at bounding box center [263, 88] width 31 height 8
click at [232, 238] on span "Hemen" at bounding box center [277, 238] width 133 height 8
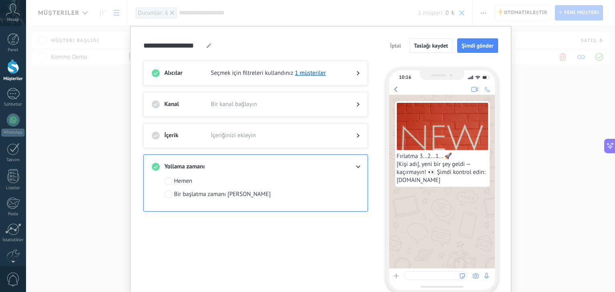
click at [291, 241] on div "Alıcılar Seçmek için filtreleri kullandınız 1 müşteriler Kanal Bir kanal bağlay…" at bounding box center [260, 177] width 234 height 233
click at [313, 73] on link "1 müşteriler" at bounding box center [310, 73] width 31 height 8
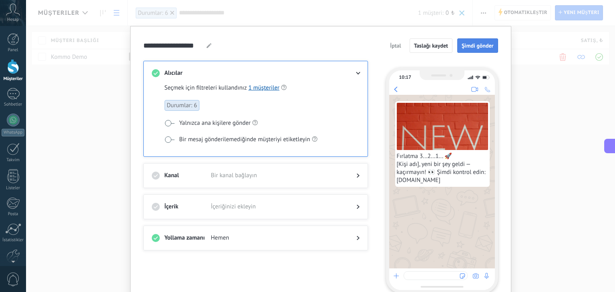
click at [473, 46] on span "Şimdi gönder" at bounding box center [478, 46] width 32 height 6
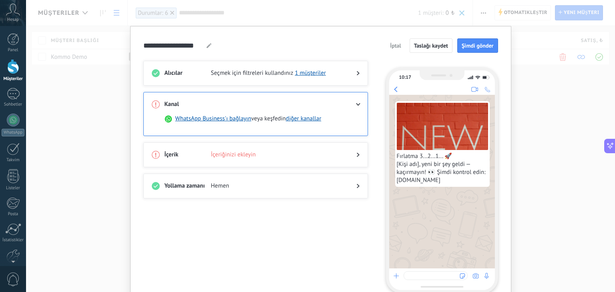
click at [238, 155] on span "İçeriğinizi ekleyin" at bounding box center [277, 155] width 133 height 8
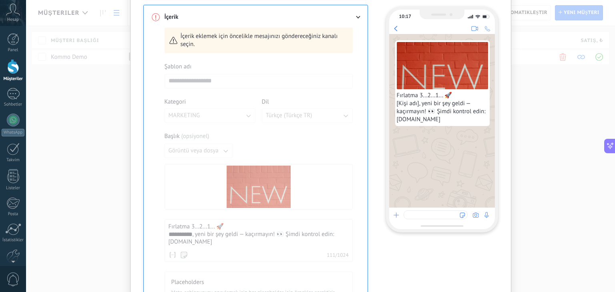
scroll to position [120, 0]
click at [186, 78] on div at bounding box center [259, 226] width 188 height 331
click at [363, 34] on div "**********" at bounding box center [255, 209] width 225 height 412
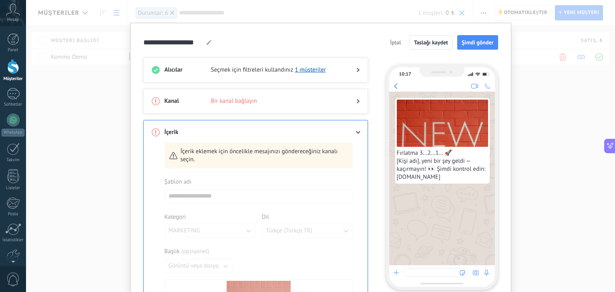
scroll to position [0, 0]
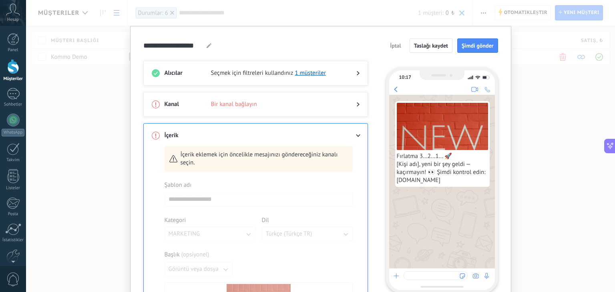
click at [334, 103] on span "Bir kanal bağlayın" at bounding box center [277, 105] width 133 height 8
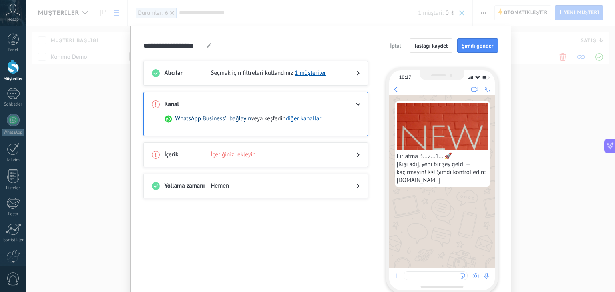
click at [231, 118] on button "WhatsApp Business'ı bağlayın" at bounding box center [213, 119] width 76 height 8
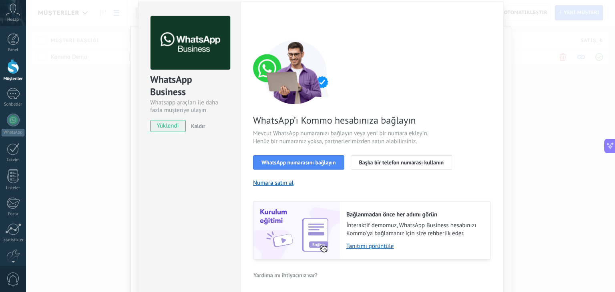
scroll to position [28, 0]
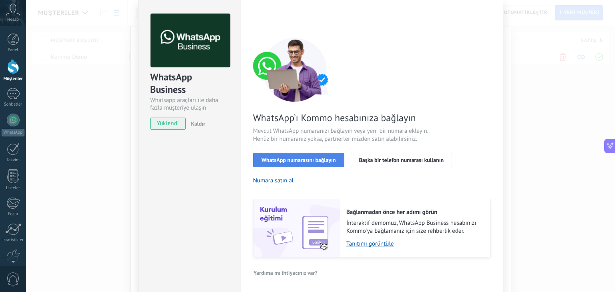
click at [327, 159] on span "WhatsApp numarasını bağlayın" at bounding box center [299, 160] width 75 height 6
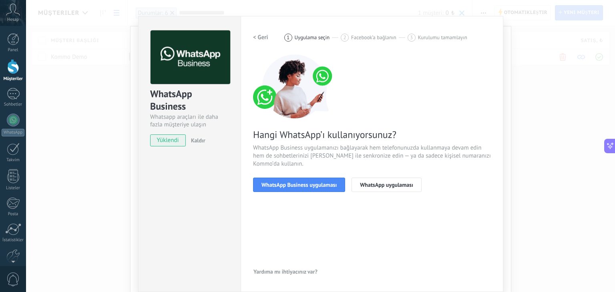
scroll to position [11, 0]
click at [312, 189] on button "WhatsApp Business uygulaması" at bounding box center [299, 185] width 92 height 14
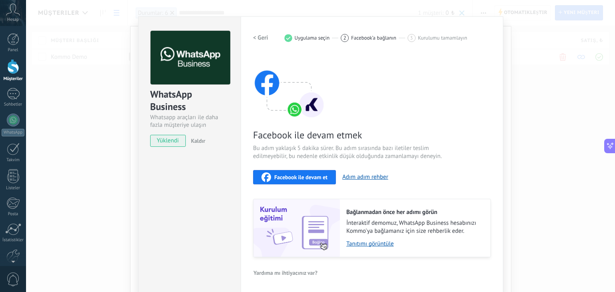
click at [312, 180] on div "Facebook ile devam et" at bounding box center [295, 178] width 66 height 10
click at [10, 278] on span "0" at bounding box center [13, 280] width 14 height 14
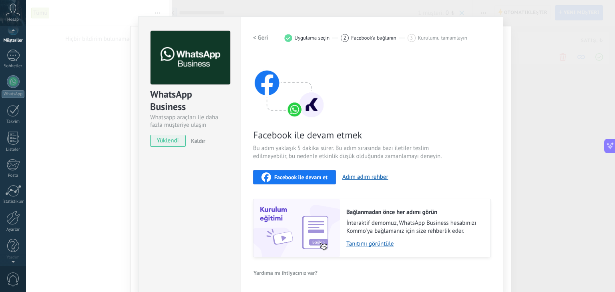
scroll to position [0, 0]
click at [527, 60] on div "WhatsApp Business Whatsapp araçları ile daha fazla müşteriye ulaşın yüklendi Ka…" at bounding box center [320, 146] width 589 height 292
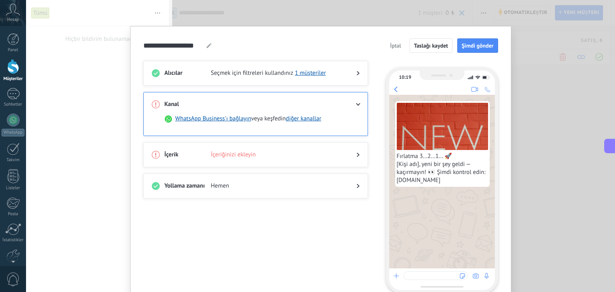
click at [542, 86] on div "**********" at bounding box center [320, 146] width 589 height 292
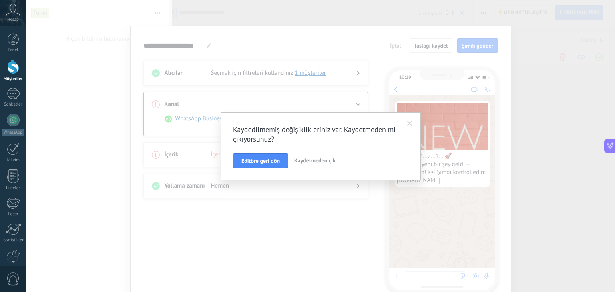
click at [310, 162] on span "Kaydetmeden çık" at bounding box center [314, 160] width 41 height 7
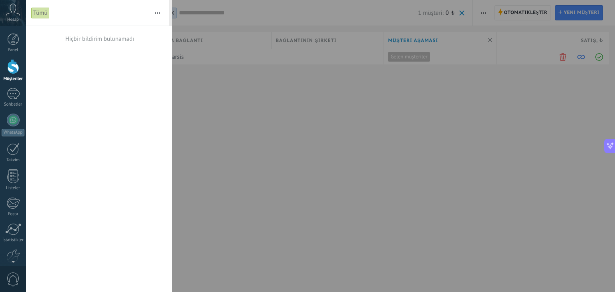
click at [11, 23] on div "Hesap" at bounding box center [13, 13] width 26 height 26
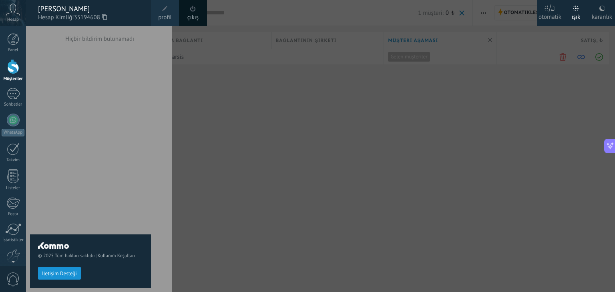
click at [62, 275] on span "İletişim Desteği" at bounding box center [59, 274] width 35 height 6
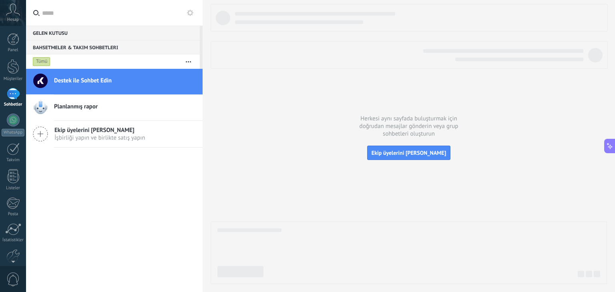
scroll to position [8, 0]
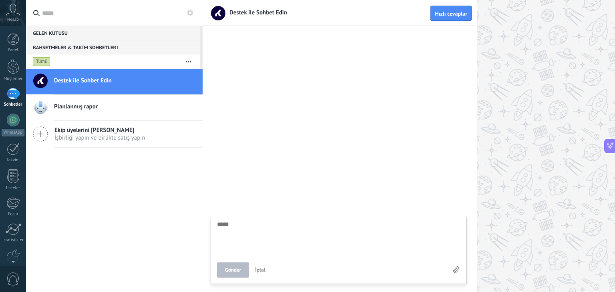
click at [243, 237] on textarea at bounding box center [339, 238] width 244 height 33
drag, startPoint x: 247, startPoint y: 233, endPoint x: 235, endPoint y: 232, distance: 12.0
click at [235, 232] on textarea at bounding box center [339, 238] width 244 height 33
type textarea "*"
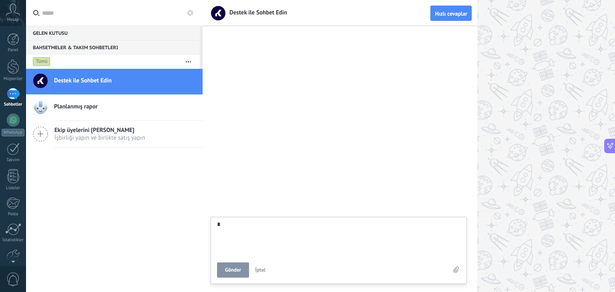
type textarea "**"
type textarea "***"
type textarea "****"
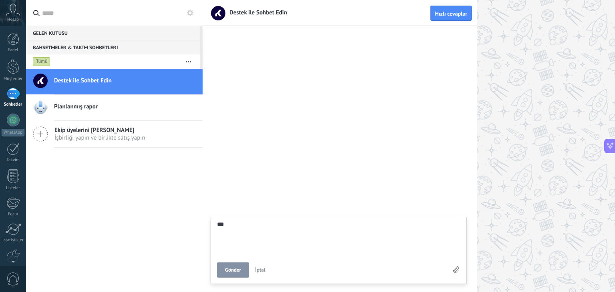
type textarea "****"
type textarea "*****"
type textarea "******"
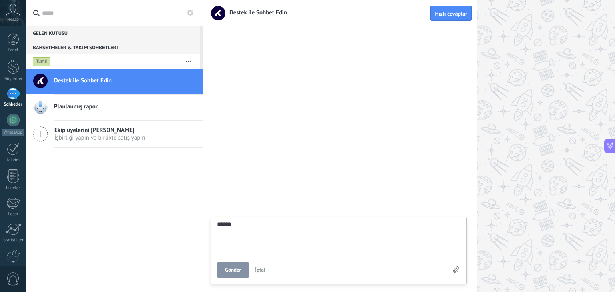
type textarea "*******"
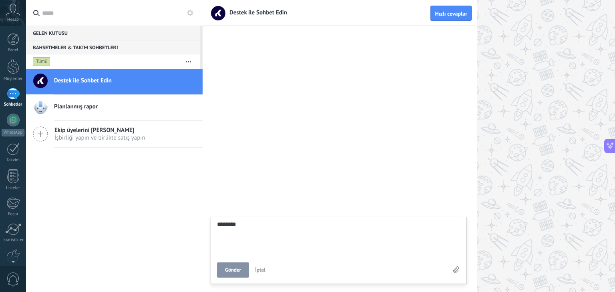
type textarea "******* *"
type textarea "******* **"
type textarea "******* ***"
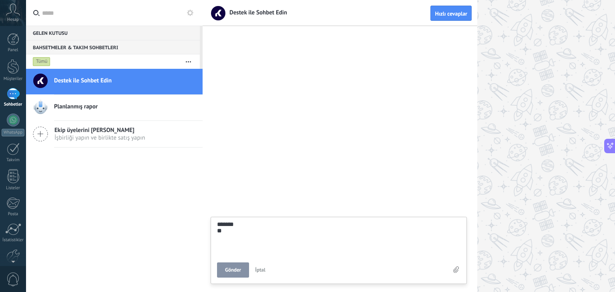
type textarea "******* ***"
type textarea "******* ****"
type textarea "******* *****"
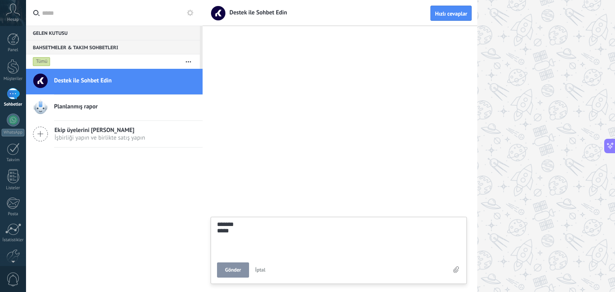
type textarea "******* ******"
type textarea "******* *******"
type textarea "******* ********"
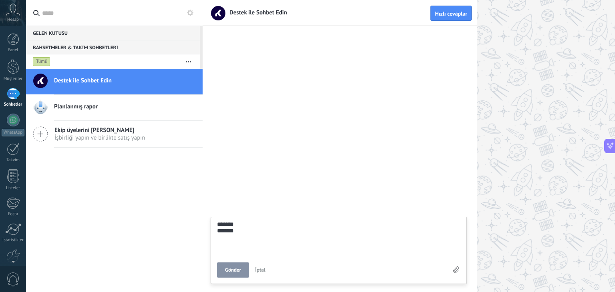
type textarea "******* ********"
type textarea "**********"
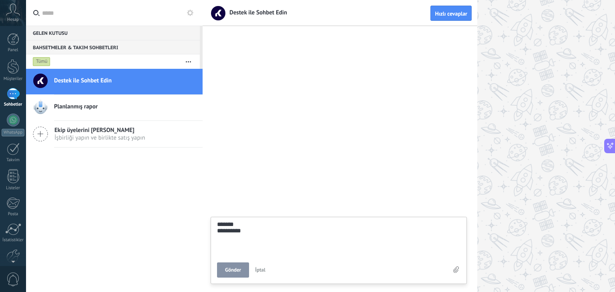
type textarea "**********"
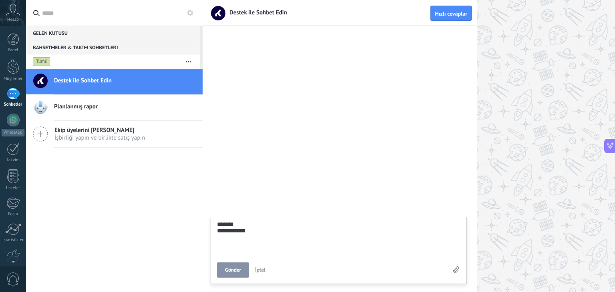
type textarea "**********"
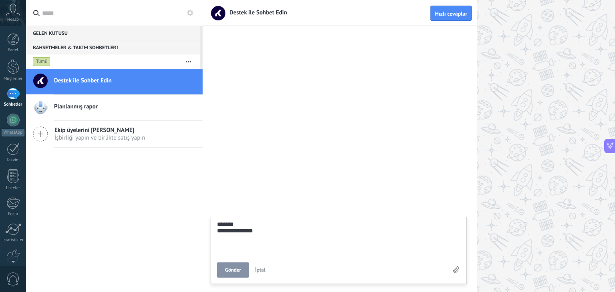
type textarea "**********"
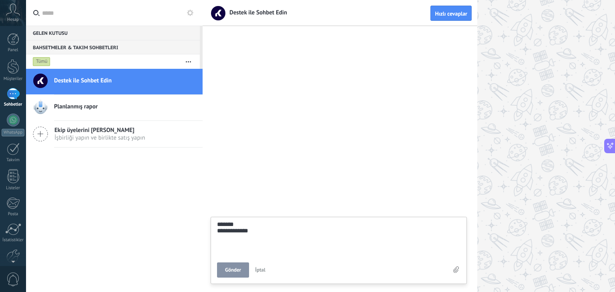
type textarea "**********"
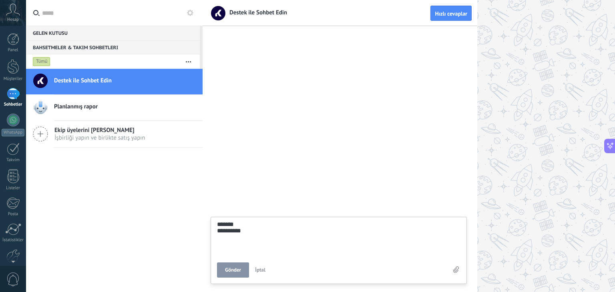
type textarea "******* ********"
type textarea "**********"
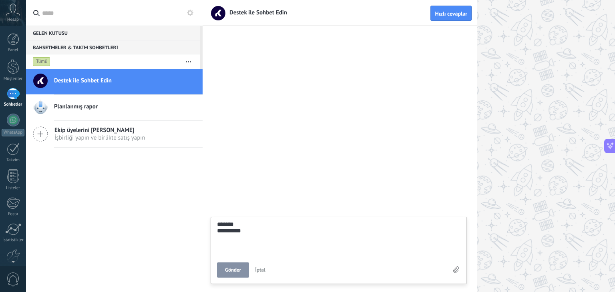
type textarea "**********"
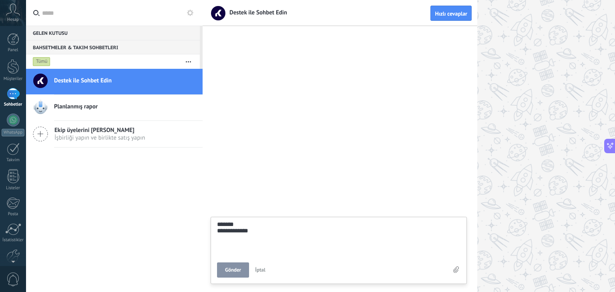
type textarea "**********"
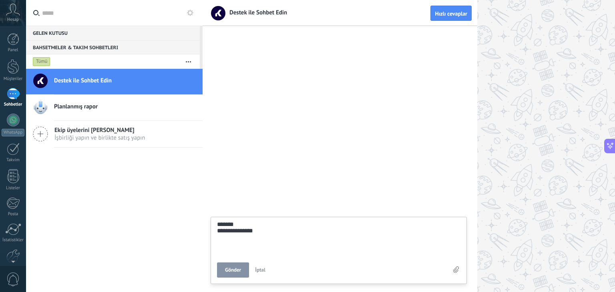
type textarea "**********"
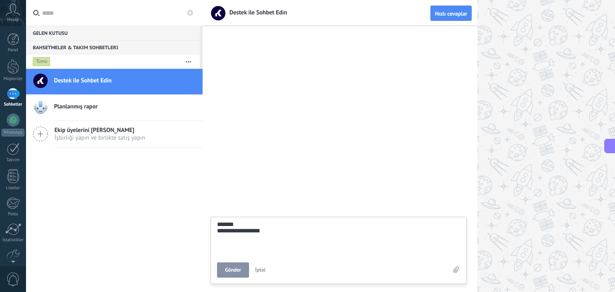
type textarea "**********"
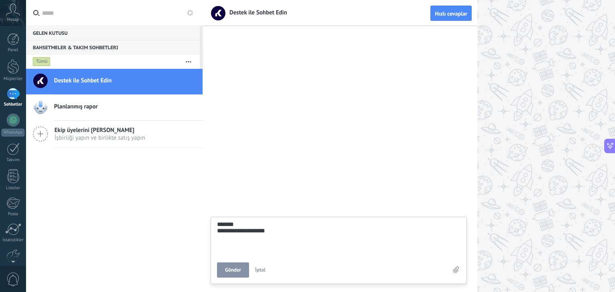
type textarea "**********"
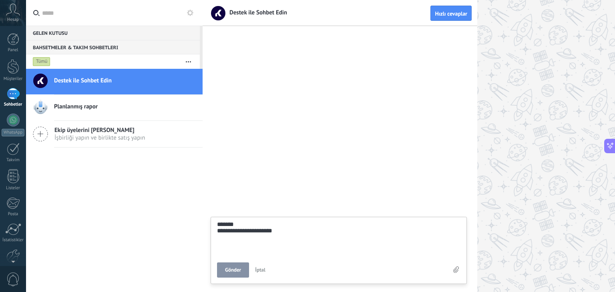
type textarea "**********"
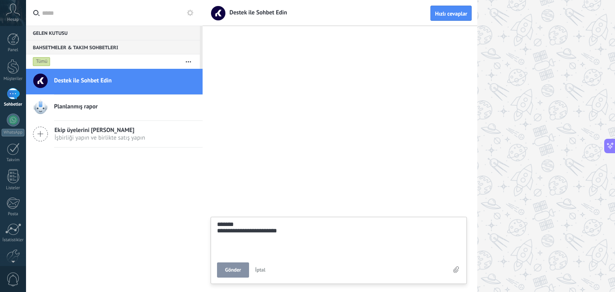
type textarea "**********"
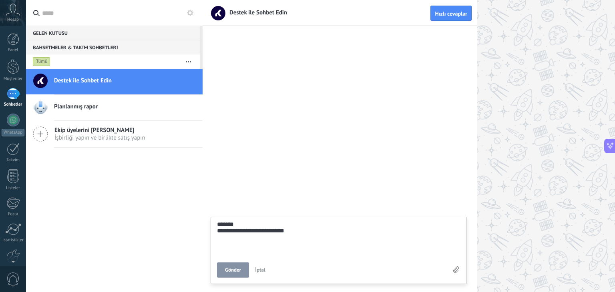
type textarea "**********"
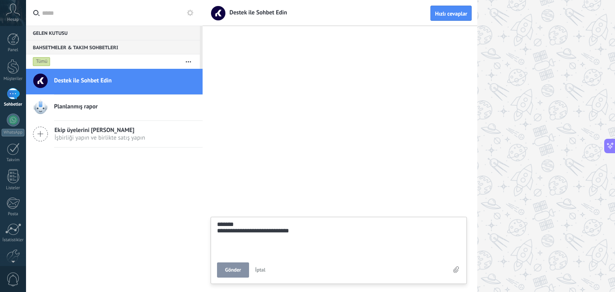
type textarea "**********"
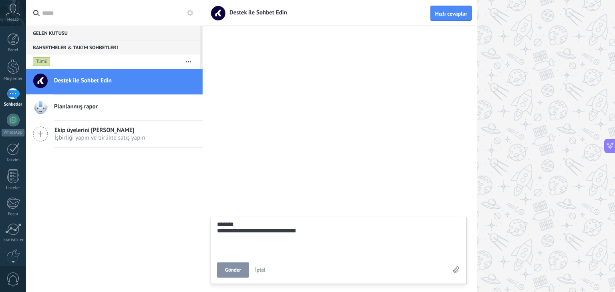
type textarea "**********"
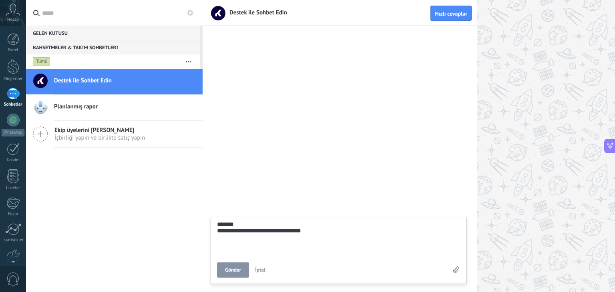
type textarea "**********"
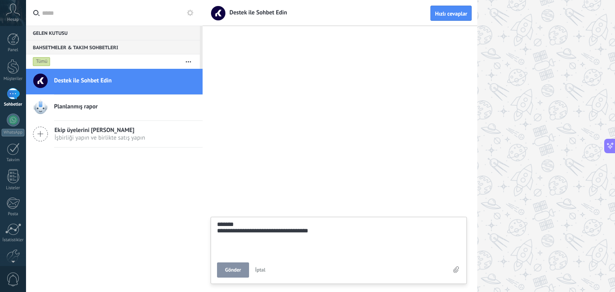
type textarea "**********"
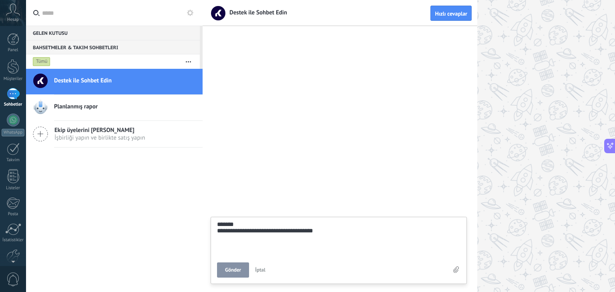
type textarea "**********"
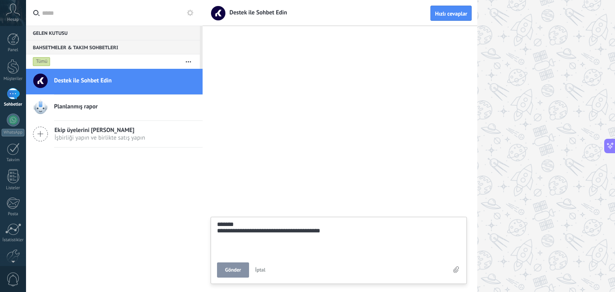
type textarea "**********"
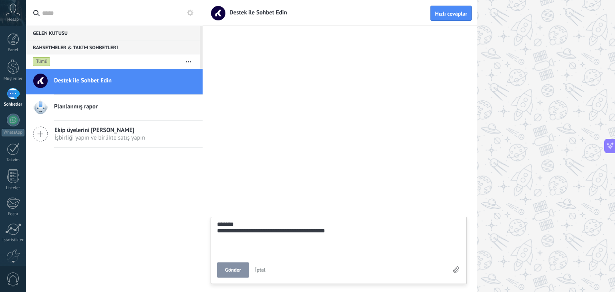
type textarea "**********"
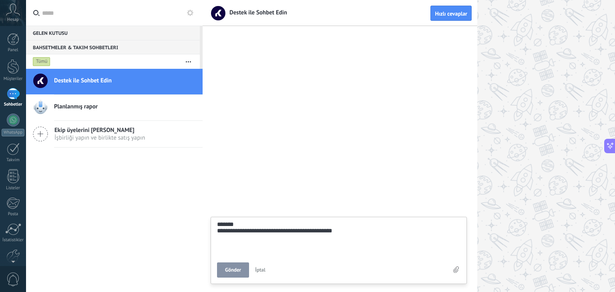
type textarea "**********"
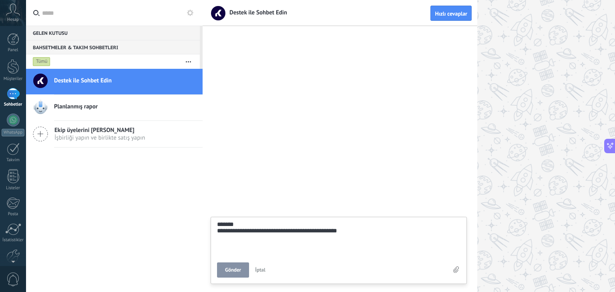
type textarea "**********"
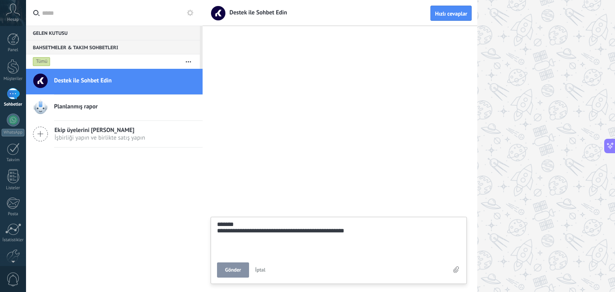
type textarea "**********"
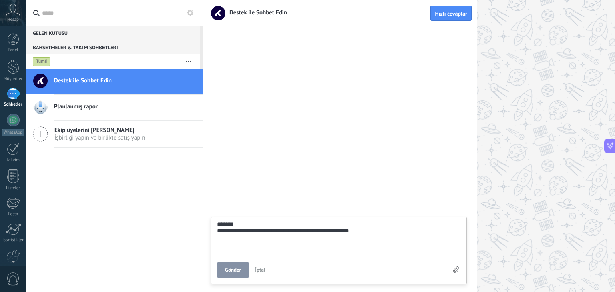
type textarea "**********"
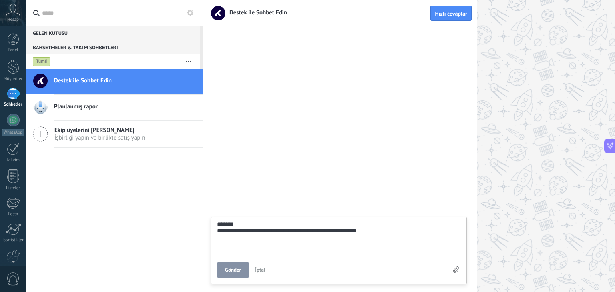
type textarea "**********"
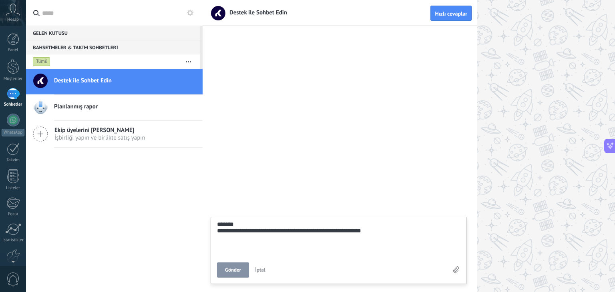
type textarea "**********"
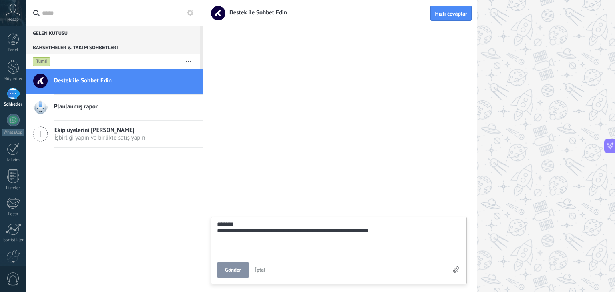
type textarea "**********"
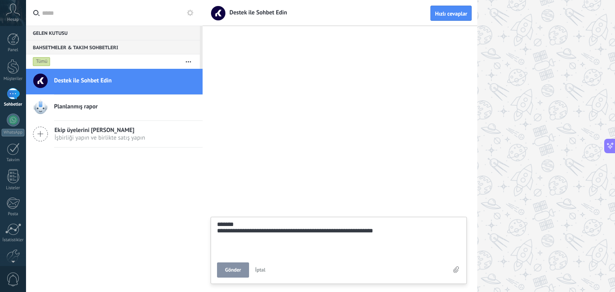
type textarea "**********"
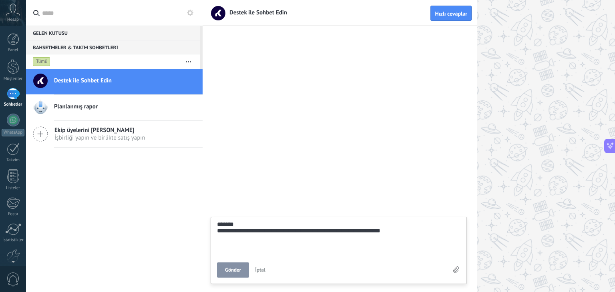
type textarea "**********"
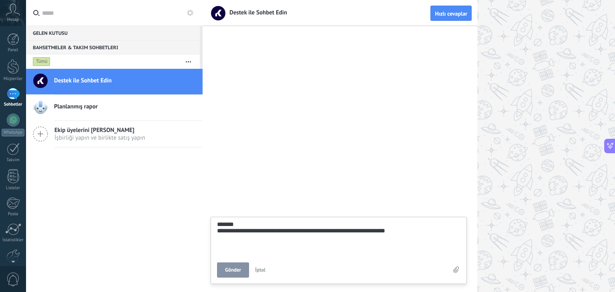
type textarea "**********"
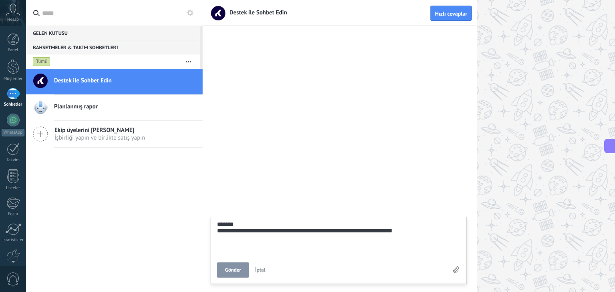
type textarea "**********"
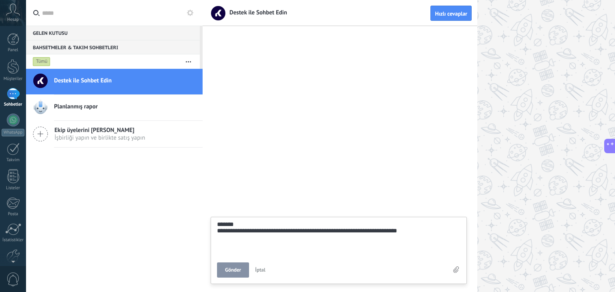
type textarea "**********"
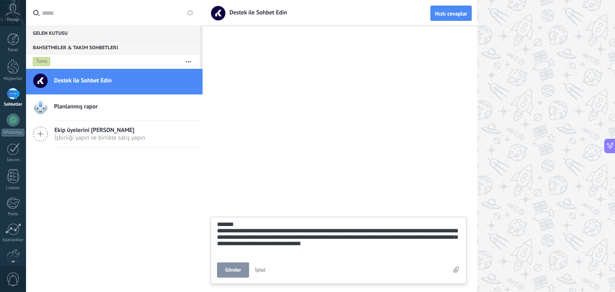
scroll to position [38, 0]
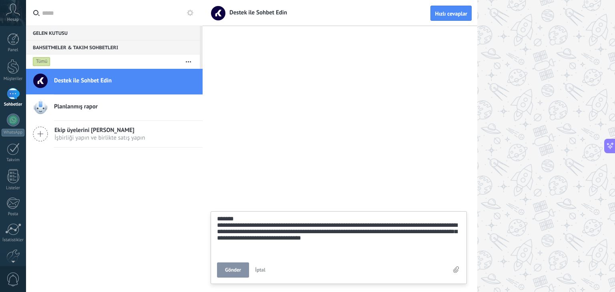
click at [235, 269] on span "Gönder" at bounding box center [233, 271] width 16 height 6
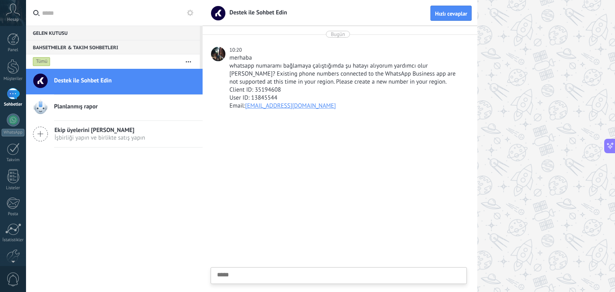
scroll to position [8, 0]
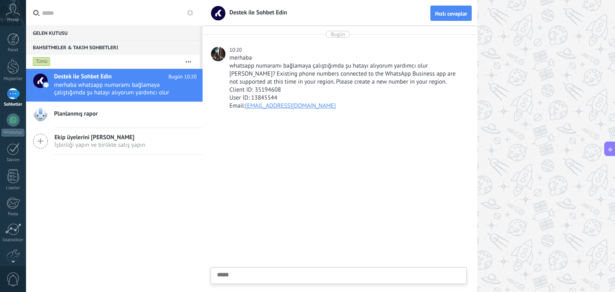
click at [608, 146] on icon at bounding box center [610, 149] width 6 height 6
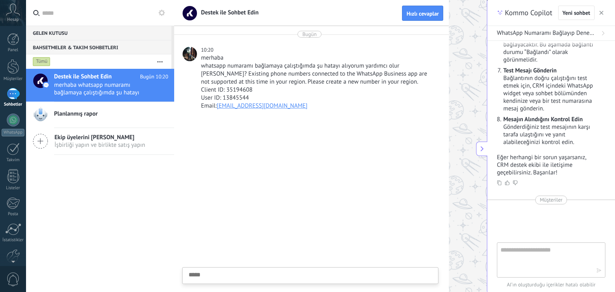
click at [604, 12] on button "button" at bounding box center [602, 13] width 8 height 10
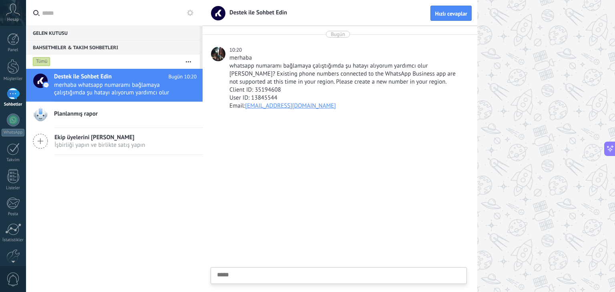
click at [15, 98] on div at bounding box center [13, 94] width 13 height 12
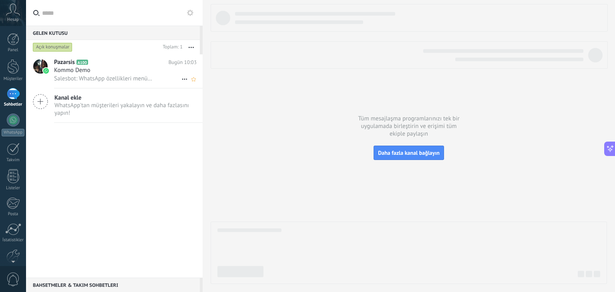
click at [112, 73] on div "Kommo Demo" at bounding box center [125, 71] width 143 height 8
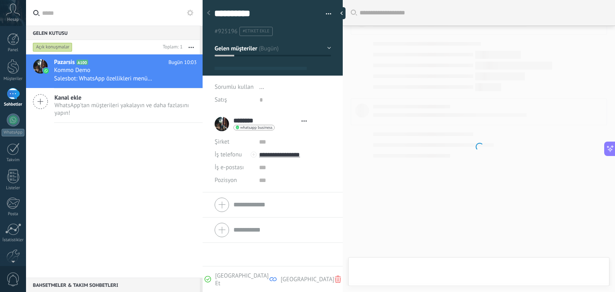
scroll to position [12, 0]
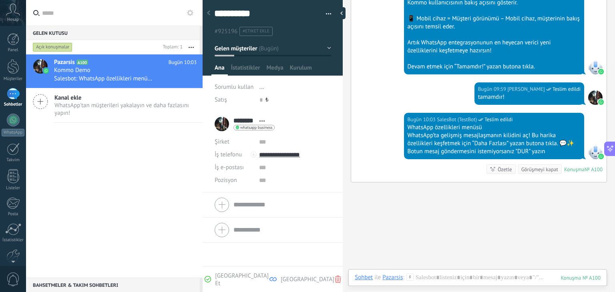
click at [247, 119] on input "********" at bounding box center [245, 121] width 22 height 8
click at [218, 122] on div "******** Pazarsis ******** Pazarsis Soyad Açık detaylar Adı kopyala Bağlantıyı …" at bounding box center [273, 124] width 116 height 20
click at [258, 206] on div at bounding box center [273, 205] width 116 height 20
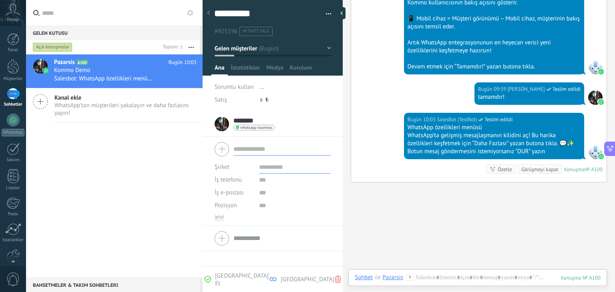
click at [240, 125] on div "whatsapp business Mesaj gönder Sohbeti ayır" at bounding box center [254, 128] width 41 height 6
click at [253, 141] on div "Mesaj gönder" at bounding box center [262, 139] width 56 height 14
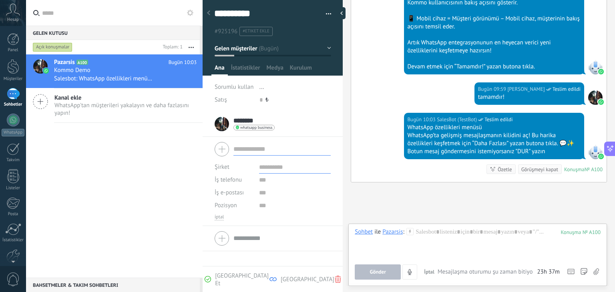
click at [558, 180] on div "Bugün 10:03 SalesBot (TestBot) Teslim edildi WhatsApp özellikleri menüsü WhatsA…" at bounding box center [479, 147] width 256 height 69
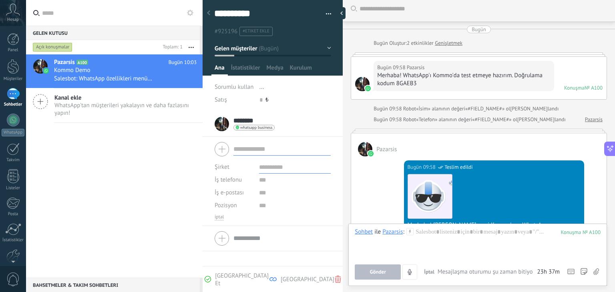
scroll to position [0, 0]
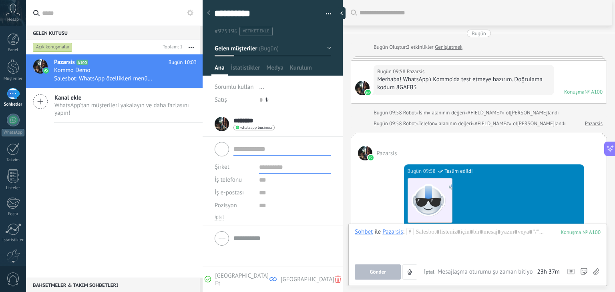
click at [207, 15] on icon at bounding box center [208, 12] width 3 height 5
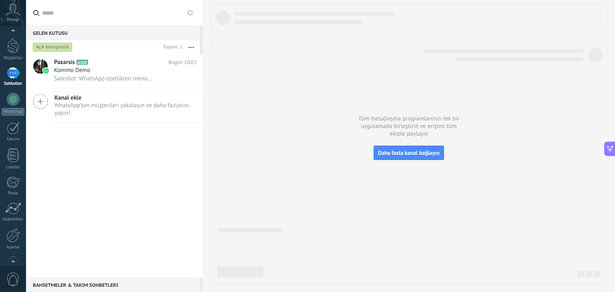
click at [12, 259] on div at bounding box center [13, 260] width 26 height 12
click at [11, 279] on span "0" at bounding box center [13, 280] width 14 height 14
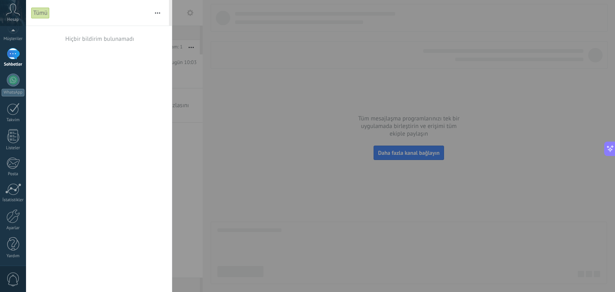
scroll to position [0, 0]
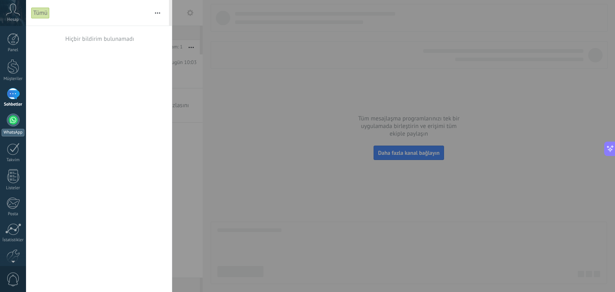
click at [8, 117] on div at bounding box center [13, 120] width 13 height 13
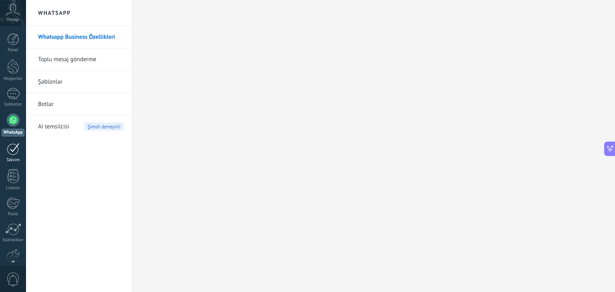
click at [15, 152] on div at bounding box center [13, 149] width 13 height 12
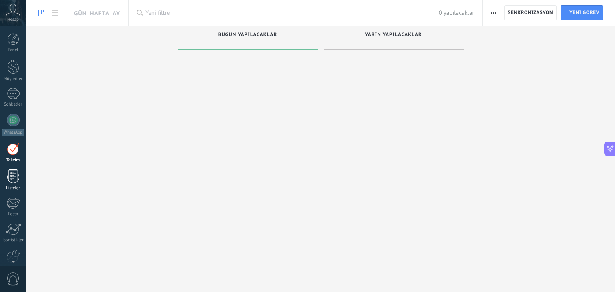
click at [13, 175] on div at bounding box center [13, 176] width 12 height 14
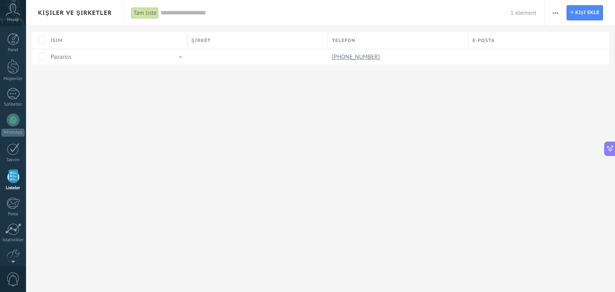
click at [12, 183] on div at bounding box center [13, 176] width 12 height 14
click at [60, 56] on link "Pazarsis" at bounding box center [61, 57] width 20 height 8
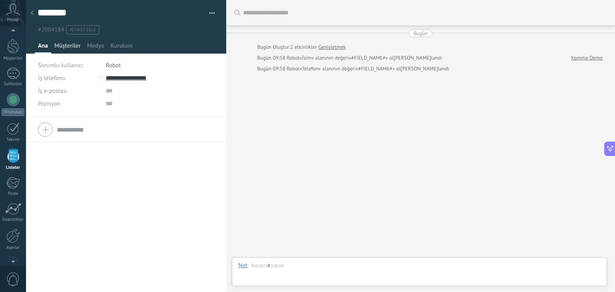
click at [64, 48] on span "Müşteriler" at bounding box center [67, 48] width 26 height 12
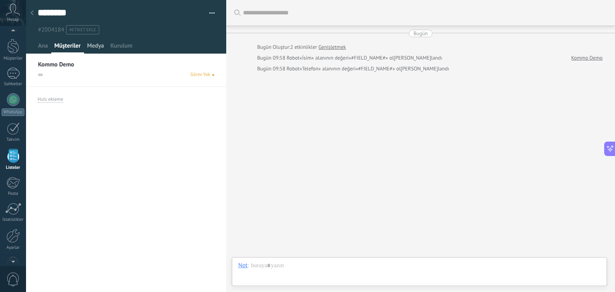
click at [94, 49] on span "Medya" at bounding box center [95, 48] width 17 height 12
click at [123, 49] on span "Kurulum" at bounding box center [122, 48] width 22 height 12
click at [121, 48] on span "Kurulum" at bounding box center [122, 48] width 22 height 12
click at [63, 50] on span "Müşteriler" at bounding box center [67, 48] width 26 height 12
click at [123, 48] on span "Kurulum" at bounding box center [122, 48] width 22 height 12
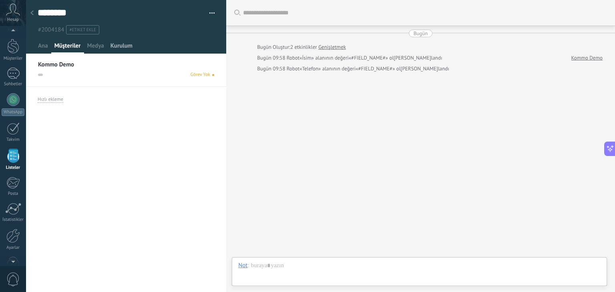
click at [123, 48] on span "Kurulum" at bounding box center [122, 48] width 22 height 12
click at [52, 48] on div "Müşteriler" at bounding box center [67, 48] width 33 height 12
click at [45, 48] on span "Ana" at bounding box center [43, 48] width 10 height 12
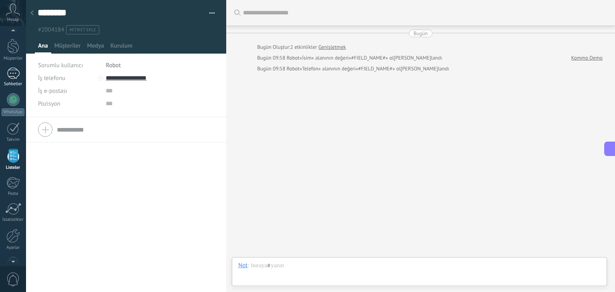
click at [9, 77] on div at bounding box center [13, 74] width 13 height 12
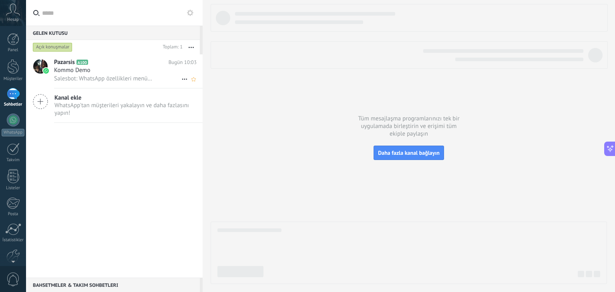
click at [102, 76] on span "Salesbot: WhatsApp özellikleri menüsü WhatsApp’ta gelişmiş mesajlaşmanın kilidi…" at bounding box center [103, 79] width 99 height 8
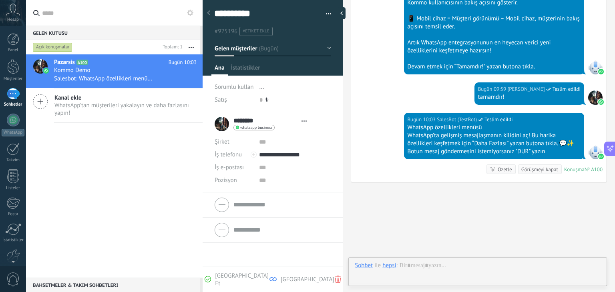
scroll to position [12, 0]
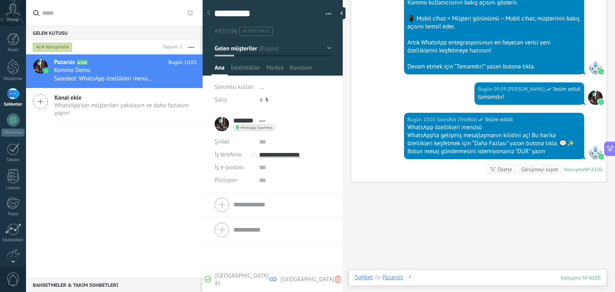
click at [430, 277] on div at bounding box center [478, 286] width 246 height 24
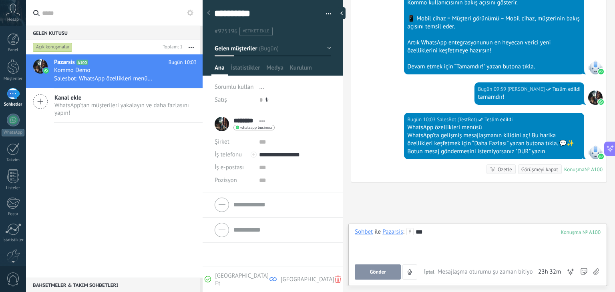
click at [385, 275] on span "Gönder" at bounding box center [378, 273] width 16 height 6
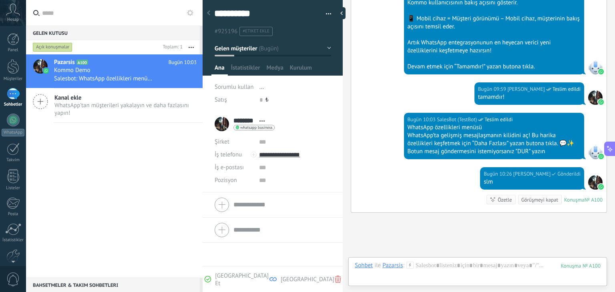
scroll to position [393, 0]
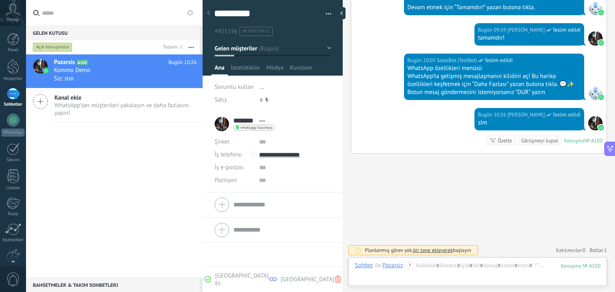
click at [332, 13] on div "**********" at bounding box center [273, 15] width 141 height 41
click at [326, 15] on span "button" at bounding box center [329, 15] width 6 height 2
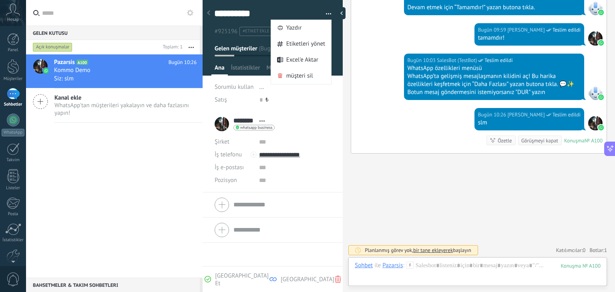
click at [300, 135] on form "******** Pazarsis ******** Pazarsis Soyad Açık detaylar Adı kopyala" at bounding box center [273, 150] width 116 height 73
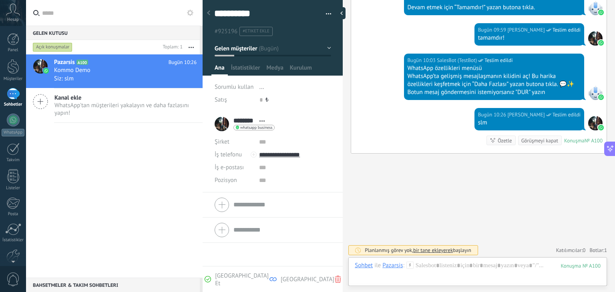
click at [257, 127] on span "whatsapp business" at bounding box center [256, 128] width 32 height 4
click at [86, 165] on div at bounding box center [307, 146] width 615 height 292
click at [96, 185] on div "Pazarsis A100 Bugün 10:26 Kommo Demo Siz: slm Kanal ekle WhatsApp'tan müşterile…" at bounding box center [114, 166] width 177 height 224
click at [281, 282] on span "[GEOGRAPHIC_DATA]" at bounding box center [308, 280] width 54 height 8
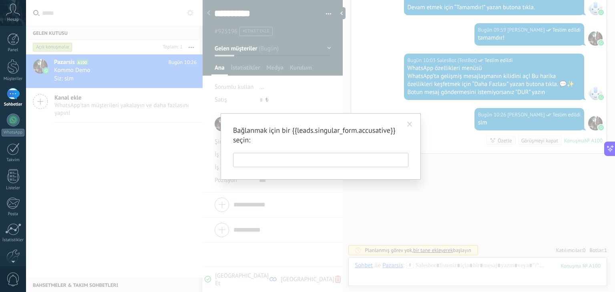
click at [409, 122] on span at bounding box center [409, 125] width 5 height 6
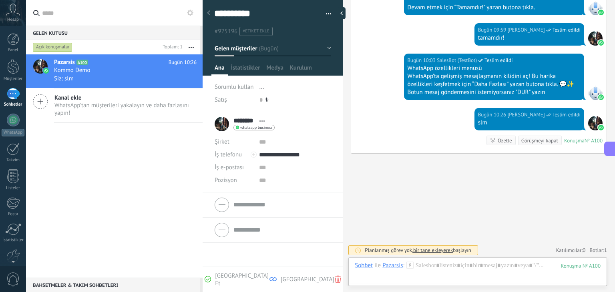
click at [231, 282] on span "[GEOGRAPHIC_DATA] et" at bounding box center [242, 279] width 54 height 15
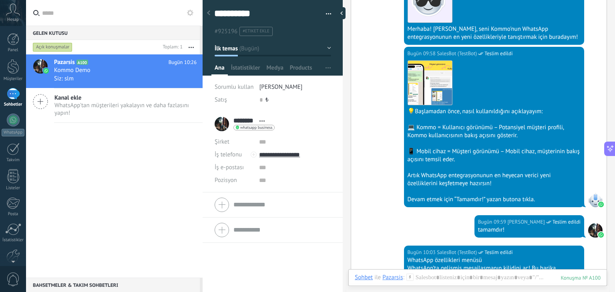
scroll to position [428, 0]
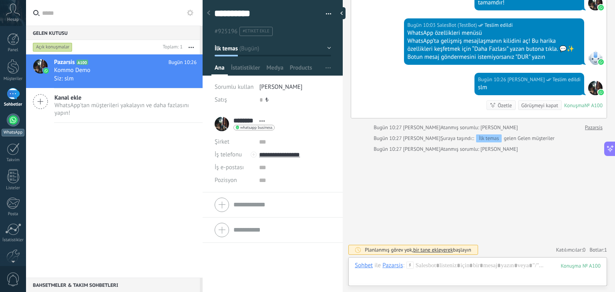
click at [14, 124] on div at bounding box center [13, 120] width 13 height 13
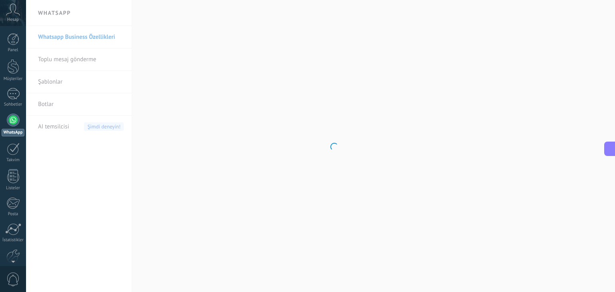
click at [15, 11] on use at bounding box center [13, 10] width 14 height 12
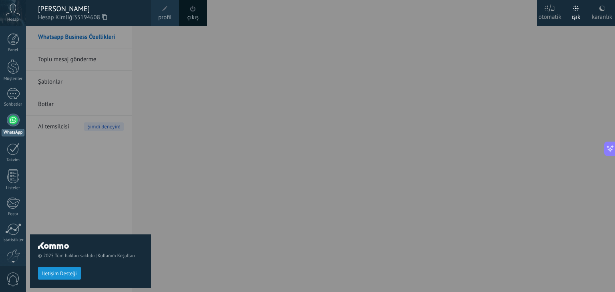
click at [58, 274] on span "İletişim Desteği" at bounding box center [59, 274] width 35 height 6
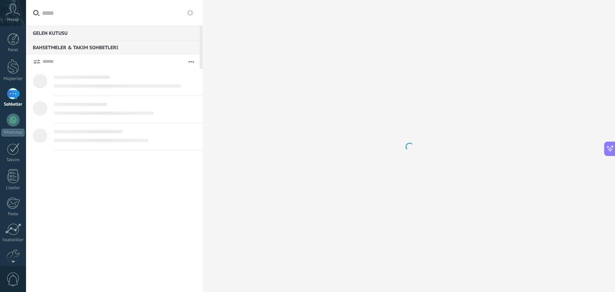
scroll to position [8, 0]
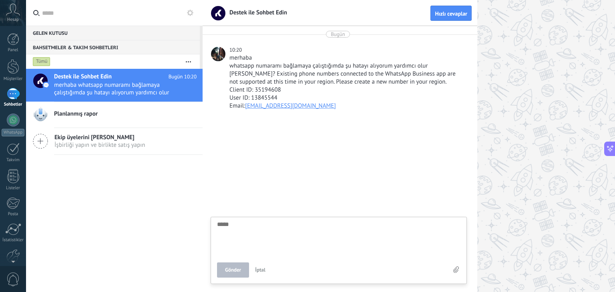
click at [526, 83] on div at bounding box center [409, 146] width 413 height 292
click at [8, 12] on icon at bounding box center [13, 10] width 14 height 12
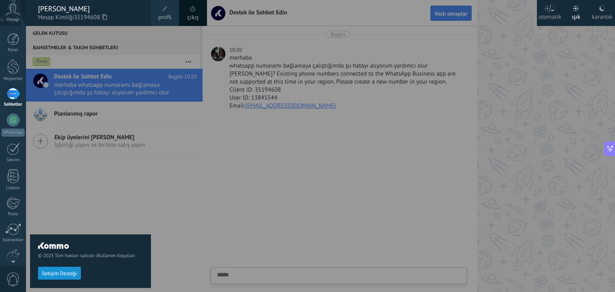
click at [167, 12] on span at bounding box center [165, 8] width 9 height 9
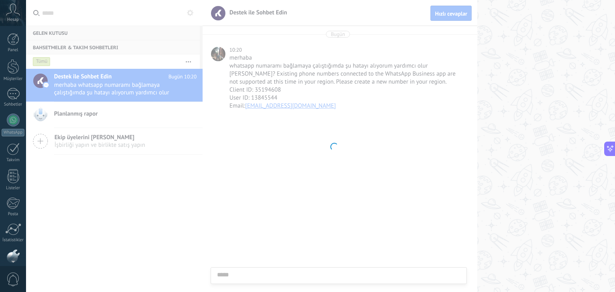
scroll to position [40, 0]
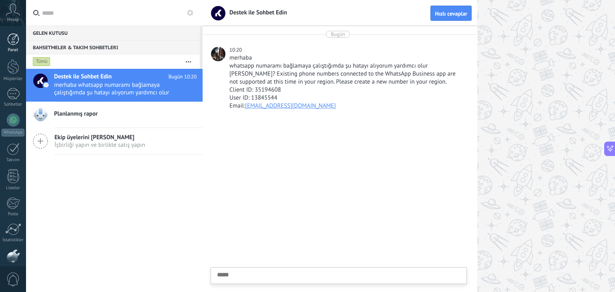
click at [14, 45] on link "Panel" at bounding box center [13, 43] width 26 height 20
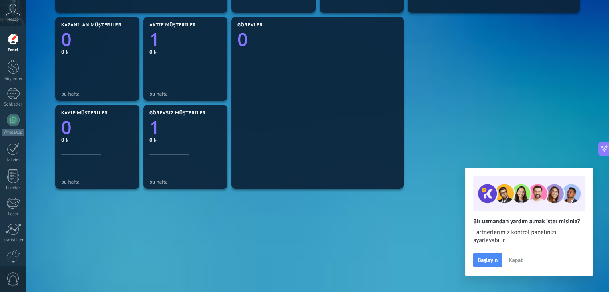
scroll to position [274, 0]
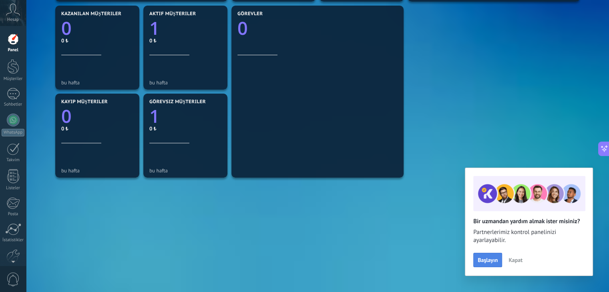
click at [486, 267] on button "Başlayın" at bounding box center [488, 260] width 29 height 14
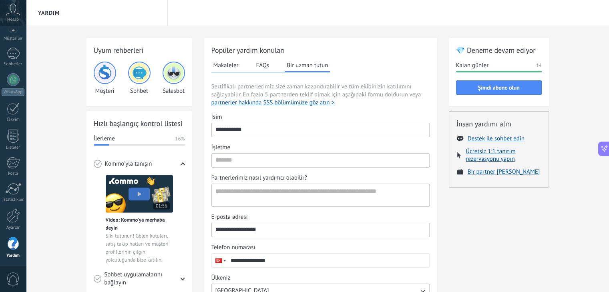
click at [245, 168] on div "**********" at bounding box center [321, 221] width 218 height 217
click at [248, 163] on input "İşletme" at bounding box center [321, 160] width 218 height 13
click at [233, 187] on textarea "Partnerlerimiz nasıl yardımcı olabilir?" at bounding box center [320, 195] width 216 height 22
click at [498, 158] on button "Ücretsiz 1:1 tanıtım rezervasyonu yapın" at bounding box center [503, 155] width 75 height 15
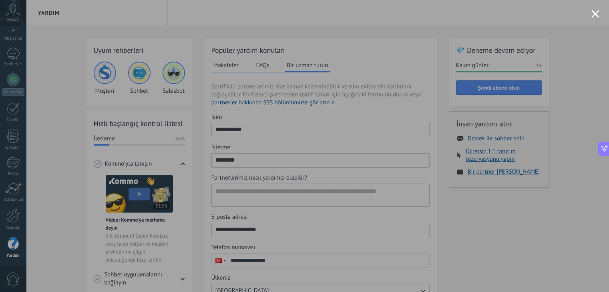
click at [513, 210] on div at bounding box center [304, 146] width 609 height 292
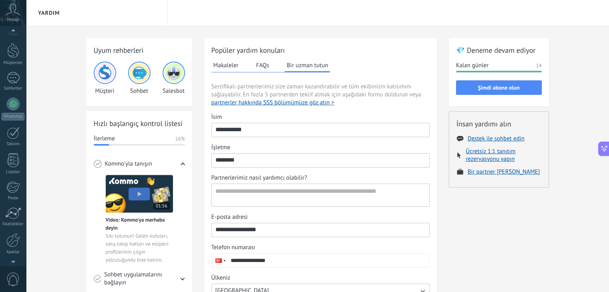
click at [14, 21] on span "Hesap" at bounding box center [13, 19] width 12 height 5
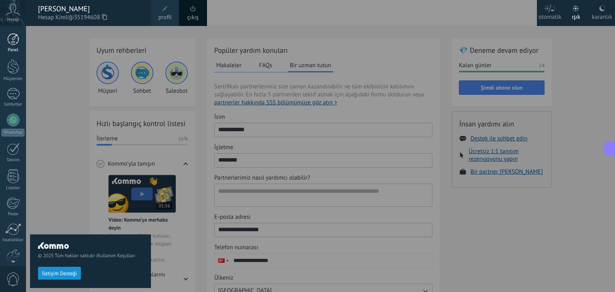
click at [13, 40] on div at bounding box center [13, 39] width 12 height 12
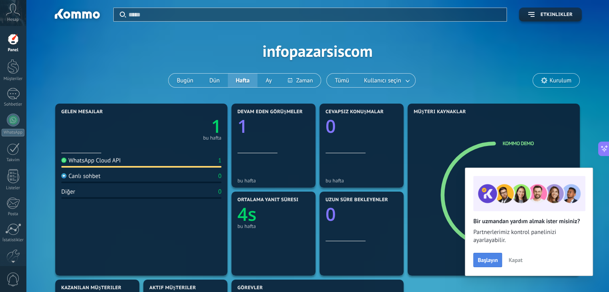
click at [489, 263] on span "Başlayın" at bounding box center [488, 261] width 20 height 6
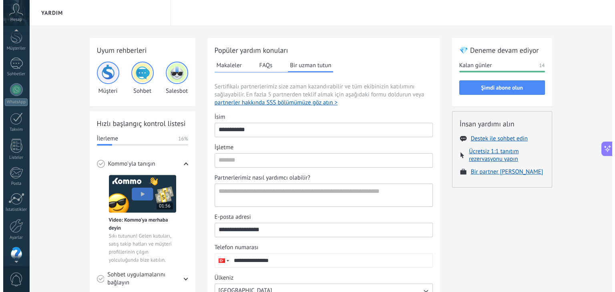
scroll to position [22, 0]
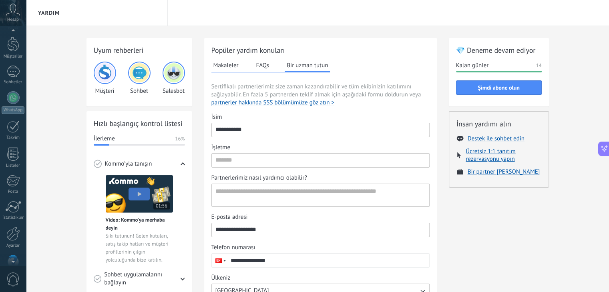
click at [11, 14] on icon at bounding box center [13, 10] width 14 height 12
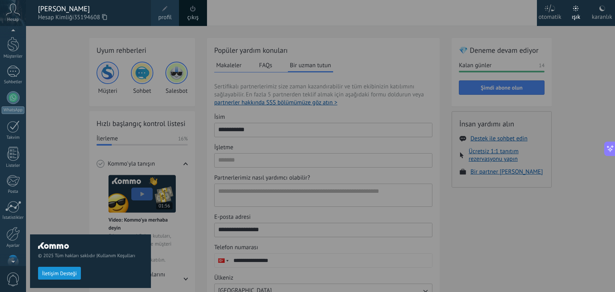
click at [507, 193] on div at bounding box center [333, 146] width 615 height 292
click at [62, 92] on div "© 2025 Tüm hakları saklıdır | Kullanım Koşulları İletişim Desteği" at bounding box center [90, 159] width 121 height 266
click at [64, 90] on div "© 2025 Tüm hakları saklıdır | Kullanım Koşulları İletişim Desteği" at bounding box center [90, 159] width 121 height 266
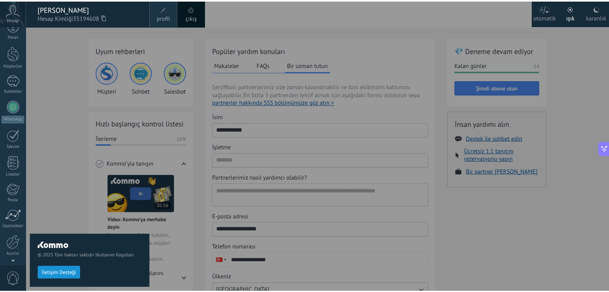
scroll to position [0, 0]
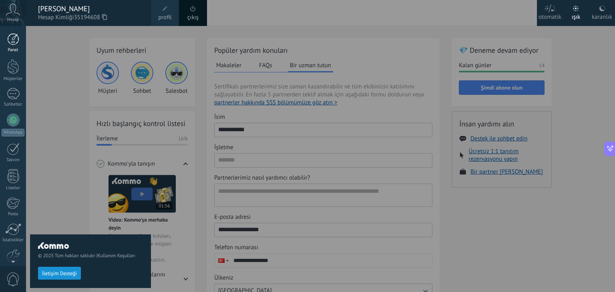
click at [12, 43] on div at bounding box center [13, 39] width 12 height 12
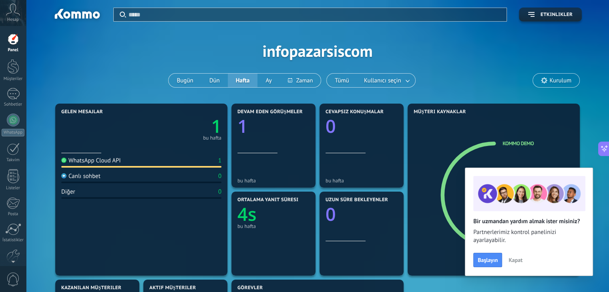
click at [518, 262] on span "Kapat" at bounding box center [516, 261] width 14 height 6
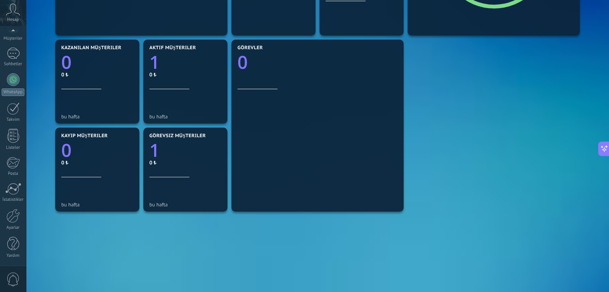
scroll to position [40, 0]
click at [10, 198] on div "İstatistikler" at bounding box center [13, 200] width 23 height 5
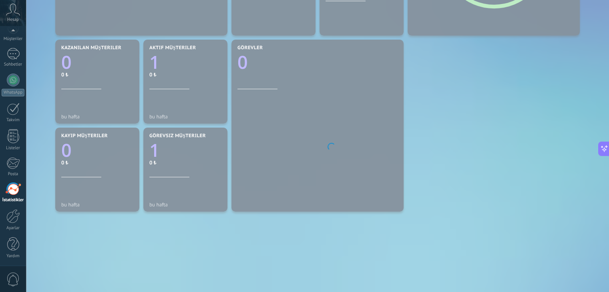
scroll to position [98, 0]
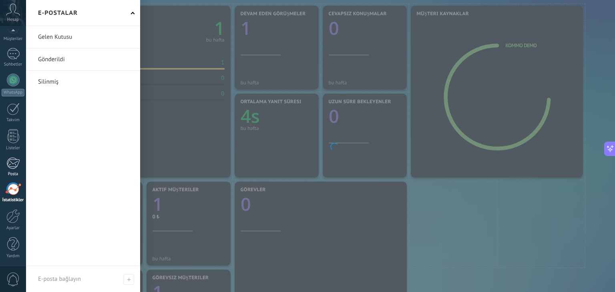
click at [12, 168] on div at bounding box center [12, 163] width 13 height 12
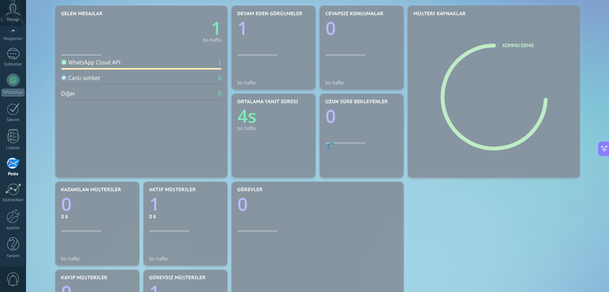
scroll to position [40, 0]
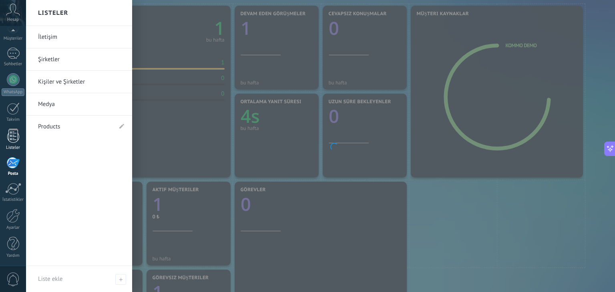
click at [14, 140] on div at bounding box center [13, 136] width 12 height 14
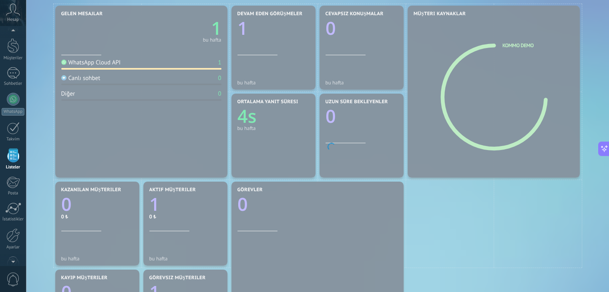
scroll to position [20, 0]
click at [6, 136] on link "Takvim" at bounding box center [13, 133] width 26 height 20
click at [17, 77] on div at bounding box center [13, 74] width 13 height 12
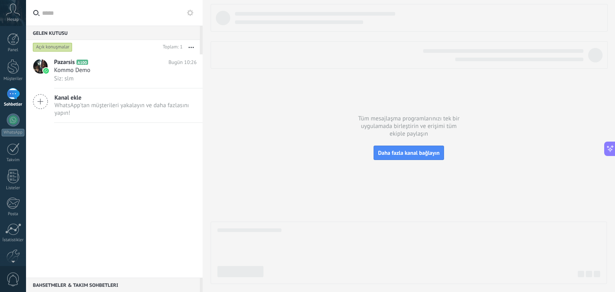
drag, startPoint x: 397, startPoint y: 126, endPoint x: 487, endPoint y: 127, distance: 89.7
click at [408, 126] on div at bounding box center [409, 144] width 397 height 280
click at [442, 135] on div at bounding box center [409, 144] width 397 height 280
click at [322, 162] on div at bounding box center [409, 144] width 397 height 280
click at [13, 14] on icon at bounding box center [13, 10] width 14 height 12
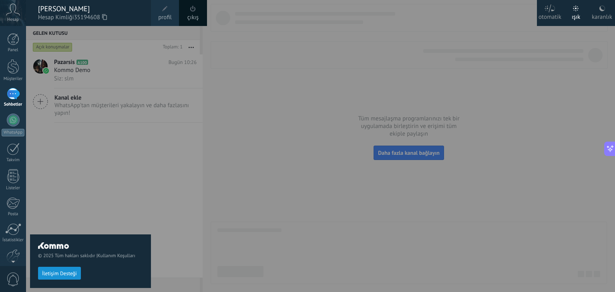
click at [61, 15] on span "Hesap Kimliği 35194608" at bounding box center [90, 17] width 105 height 9
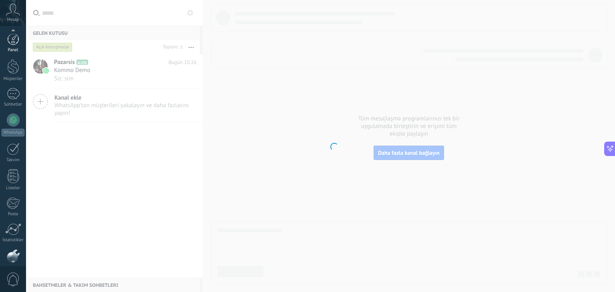
click at [13, 46] on link "Panel" at bounding box center [13, 43] width 26 height 20
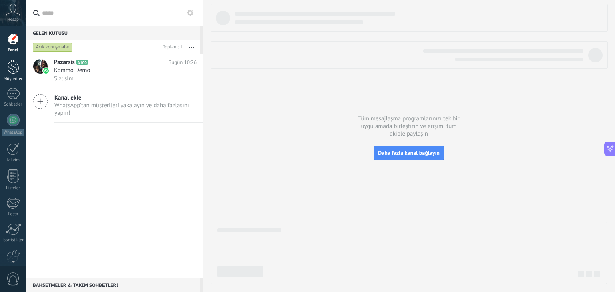
click at [17, 71] on div at bounding box center [13, 66] width 12 height 15
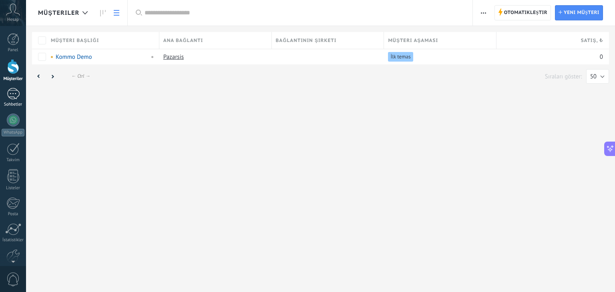
click at [13, 96] on div at bounding box center [13, 94] width 13 height 12
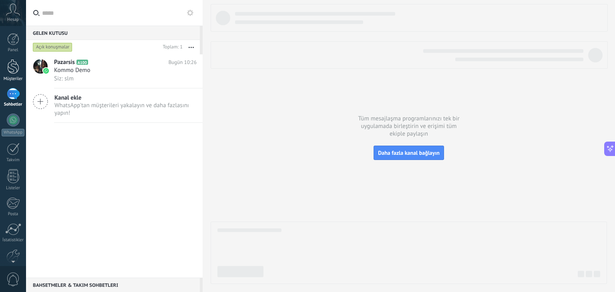
click at [13, 72] on div at bounding box center [13, 66] width 12 height 15
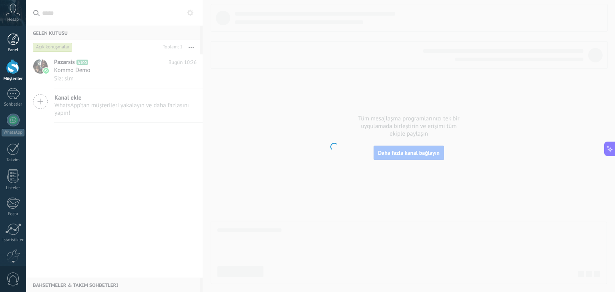
click at [12, 38] on div at bounding box center [13, 39] width 12 height 12
